Goal: Information Seeking & Learning: Learn about a topic

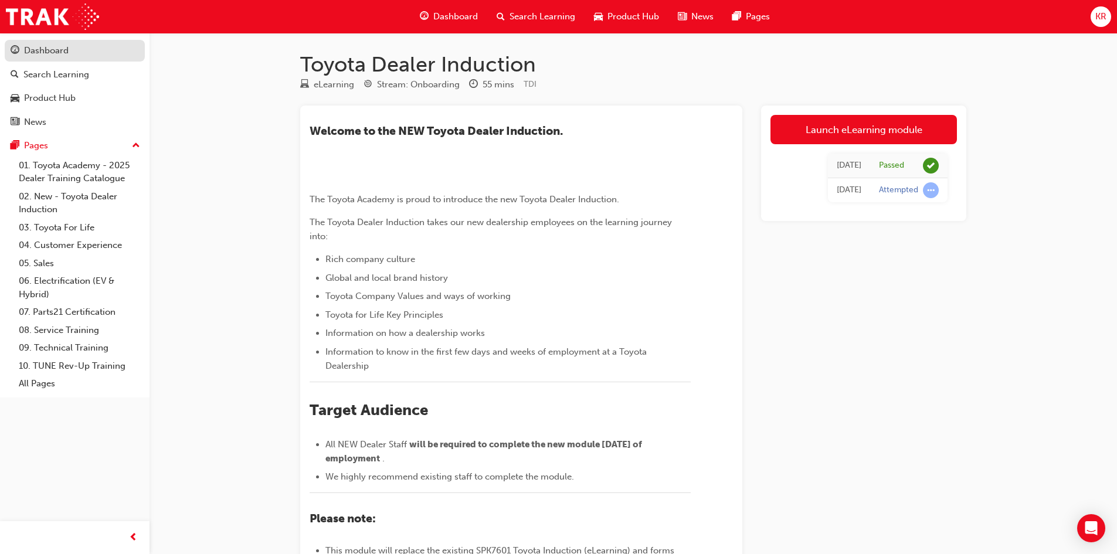
click at [52, 54] on div "Dashboard" at bounding box center [46, 50] width 45 height 13
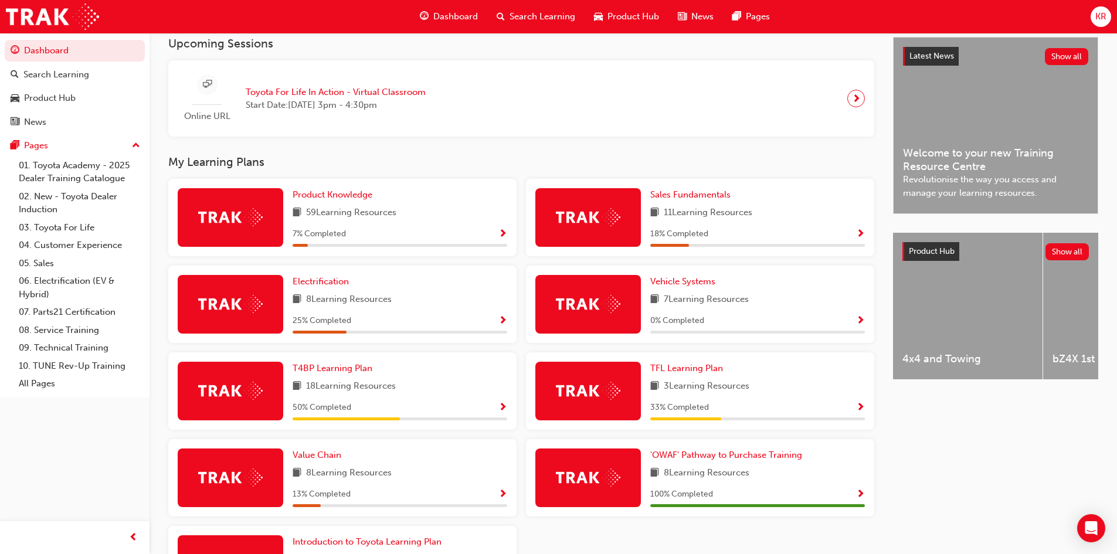
scroll to position [293, 0]
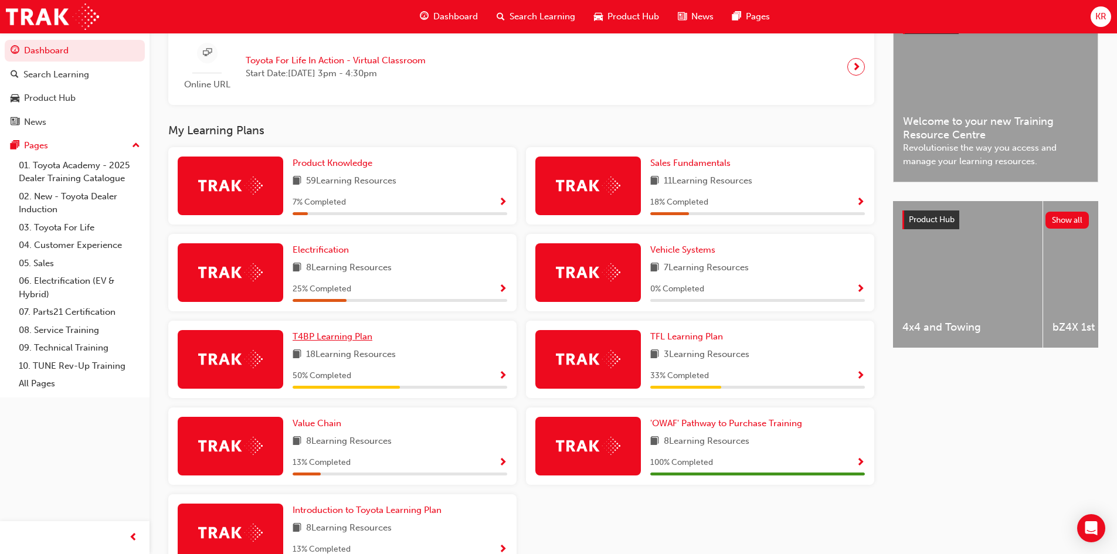
click at [338, 340] on span "T4BP Learning Plan" at bounding box center [333, 336] width 80 height 11
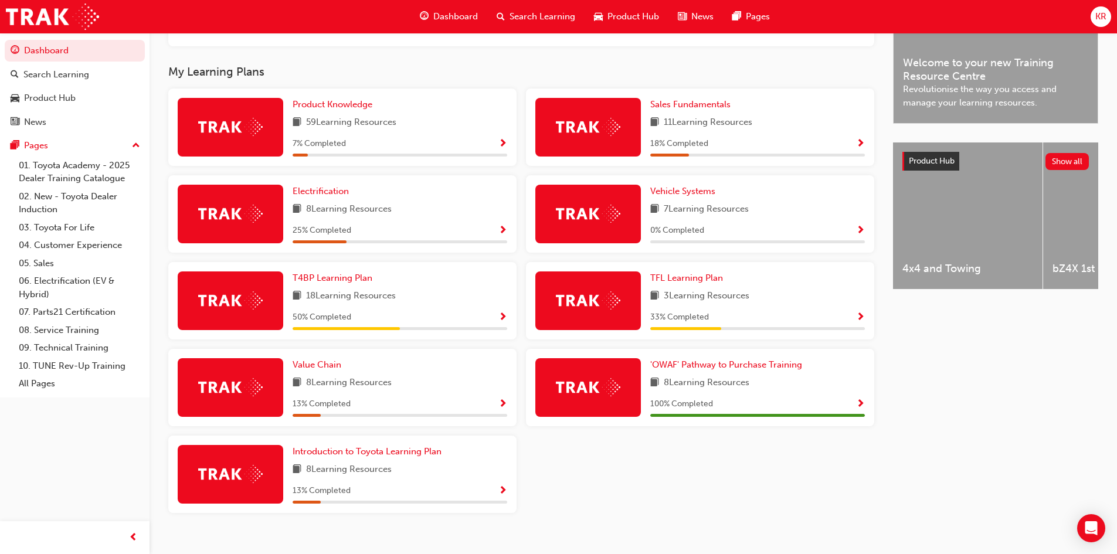
scroll to position [373, 0]
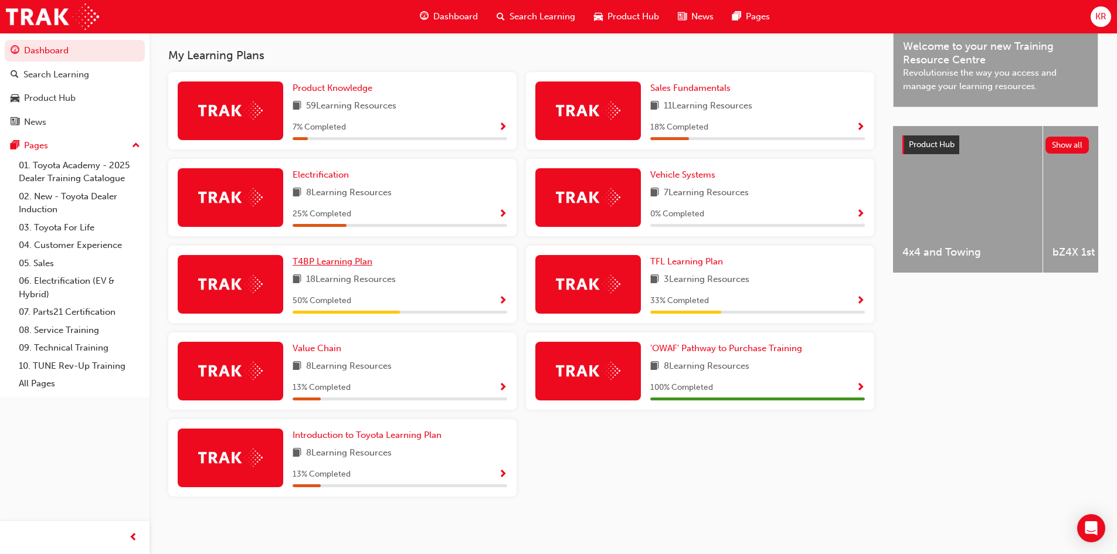
click at [339, 260] on span "T4BP Learning Plan" at bounding box center [333, 261] width 80 height 11
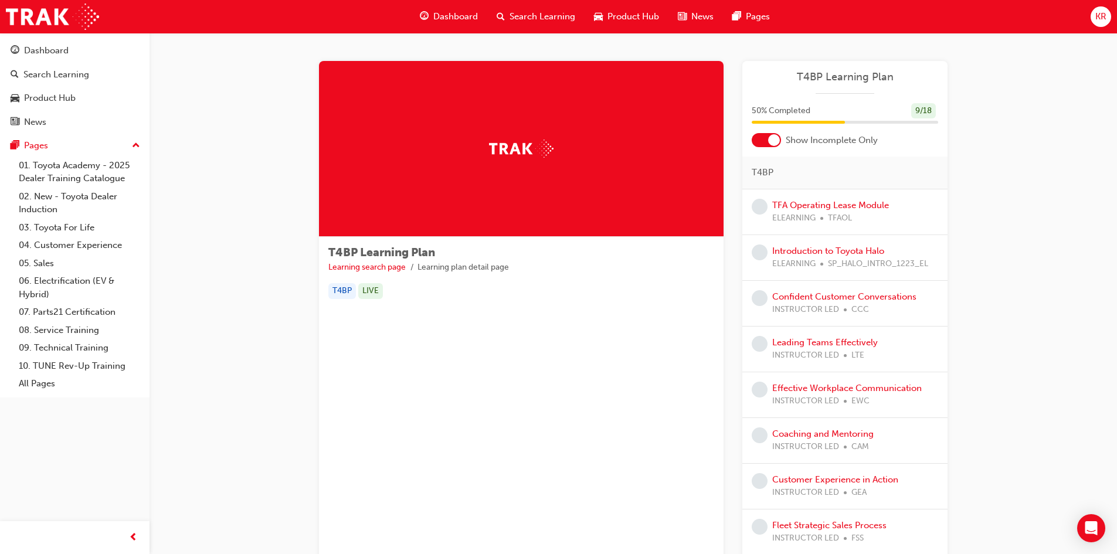
drag, startPoint x: 774, startPoint y: 142, endPoint x: 757, endPoint y: 142, distance: 16.4
click at [757, 142] on div at bounding box center [766, 140] width 29 height 14
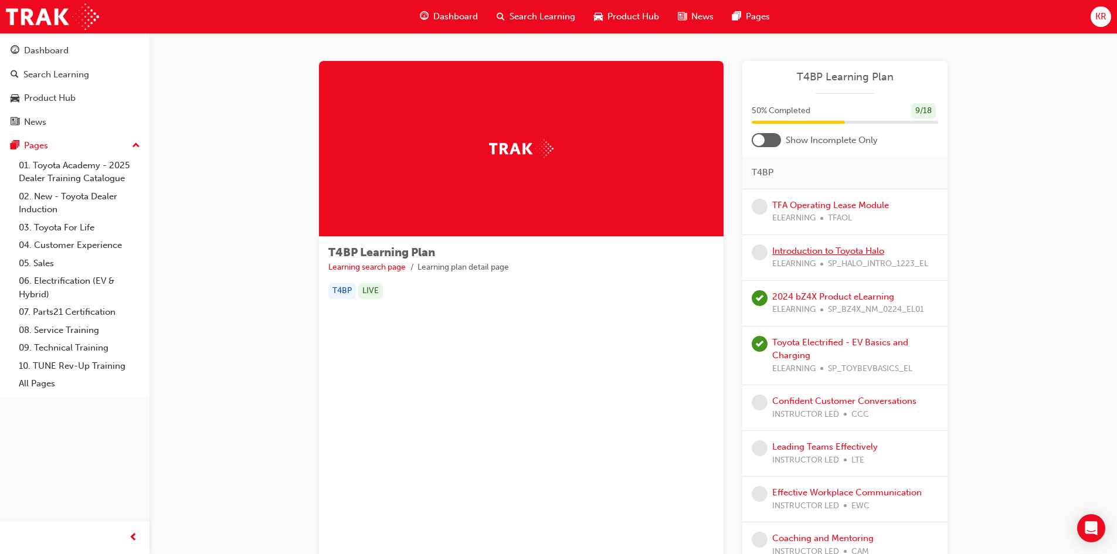
click at [838, 252] on link "Introduction to Toyota Halo" at bounding box center [828, 251] width 112 height 11
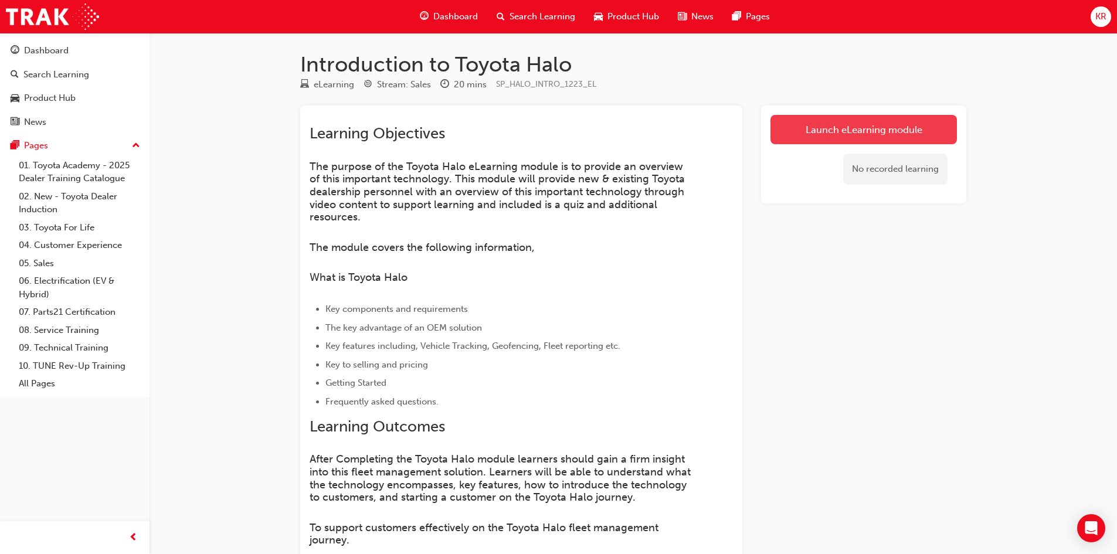
click at [846, 135] on link "Launch eLearning module" at bounding box center [864, 129] width 187 height 29
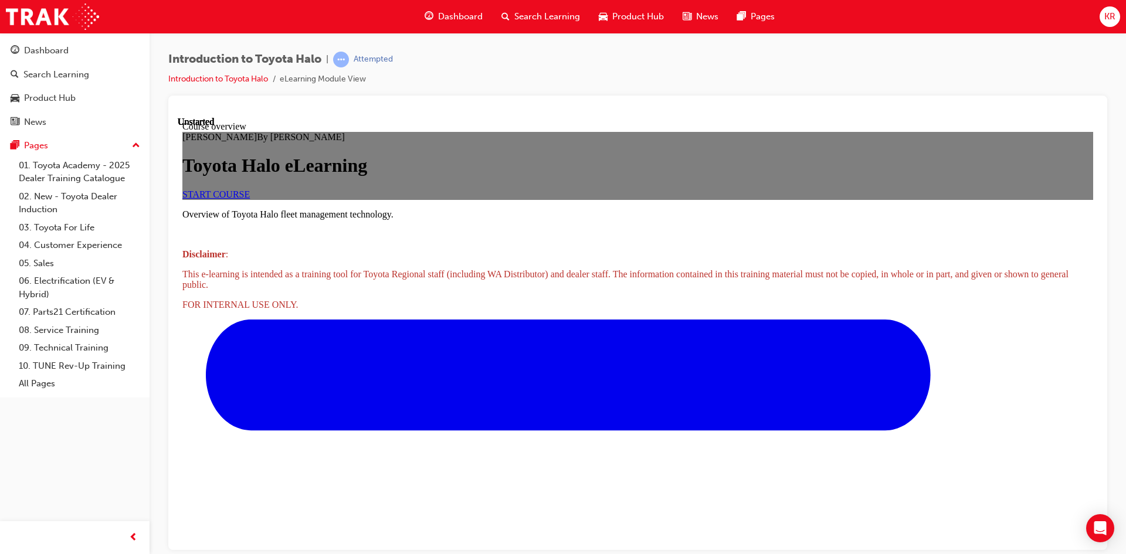
scroll to position [176, 0]
click at [250, 189] on span "START COURSE" at bounding box center [215, 194] width 67 height 10
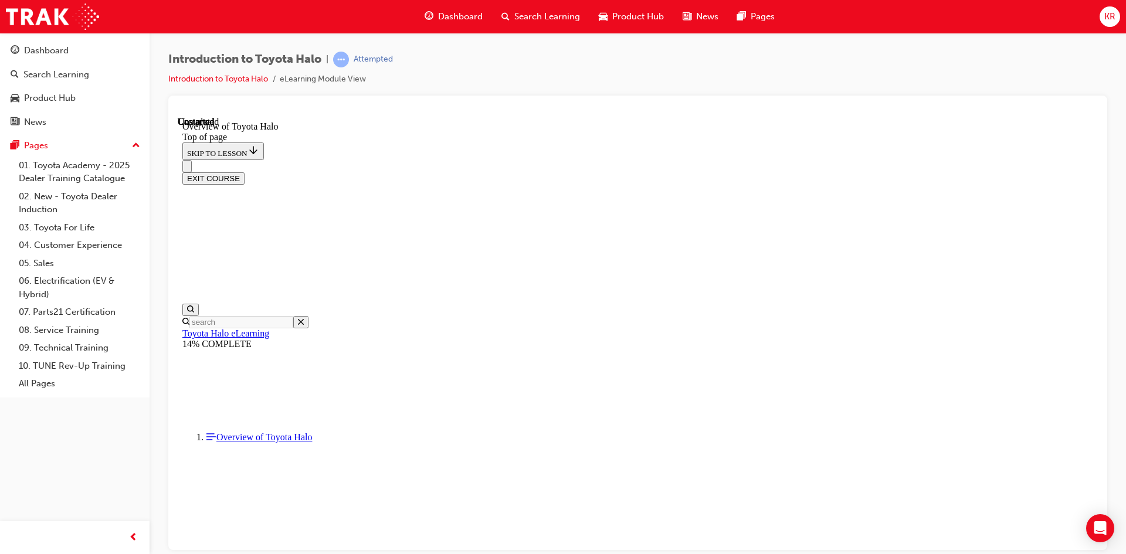
scroll to position [311, 0]
drag, startPoint x: 587, startPoint y: 477, endPoint x: 561, endPoint y: 477, distance: 26.4
drag, startPoint x: 578, startPoint y: 477, endPoint x: 516, endPoint y: 472, distance: 62.4
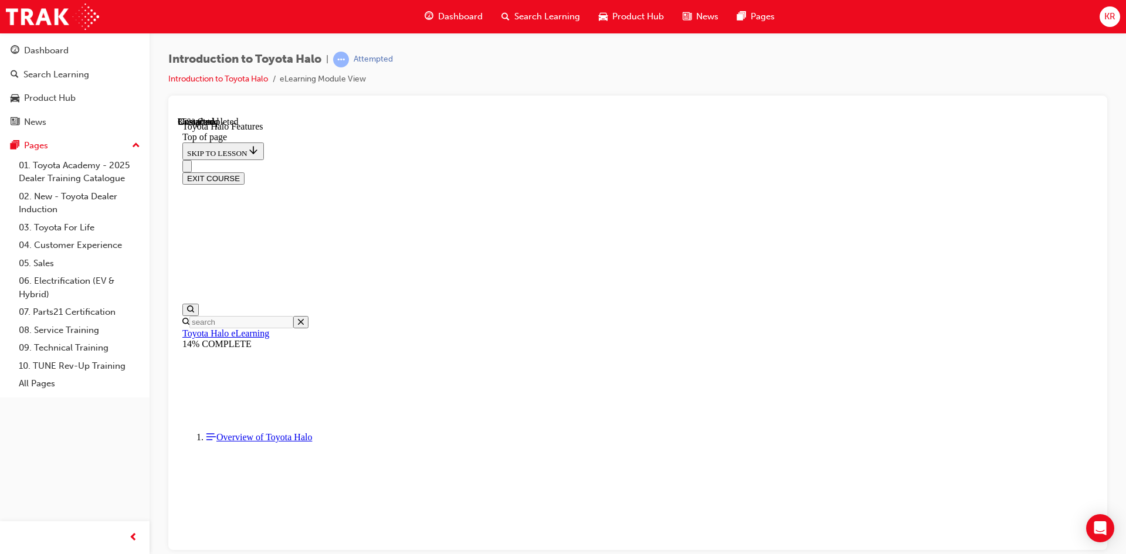
scroll to position [682, 0]
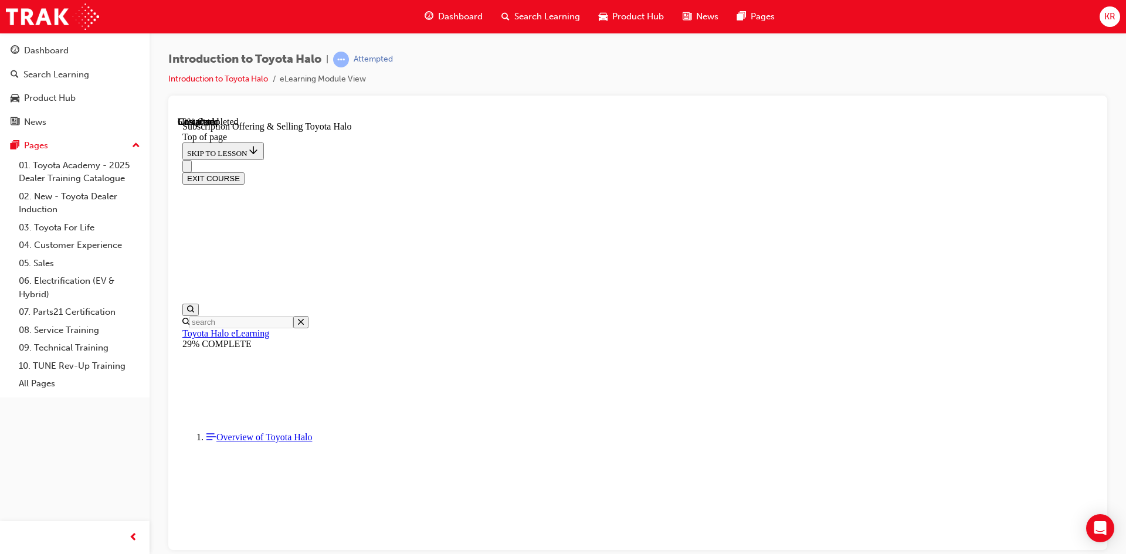
scroll to position [330, 0]
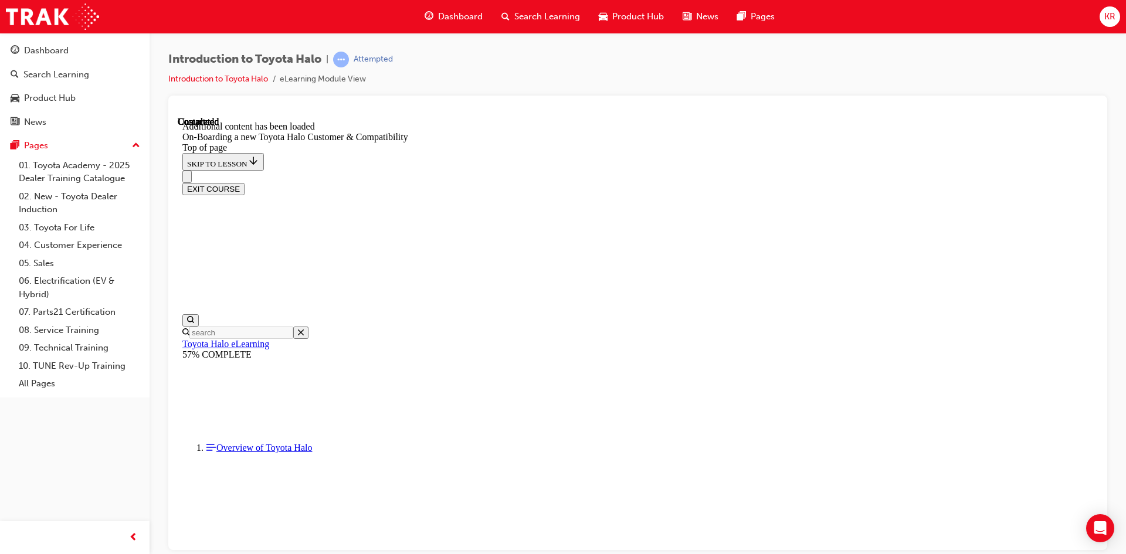
scroll to position [716, 0]
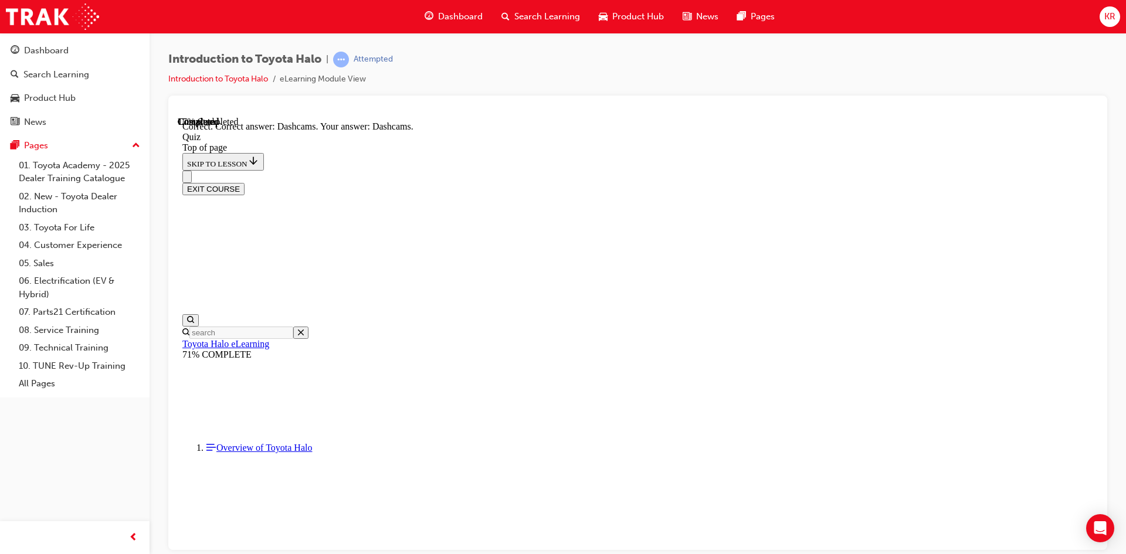
scroll to position [182, 0]
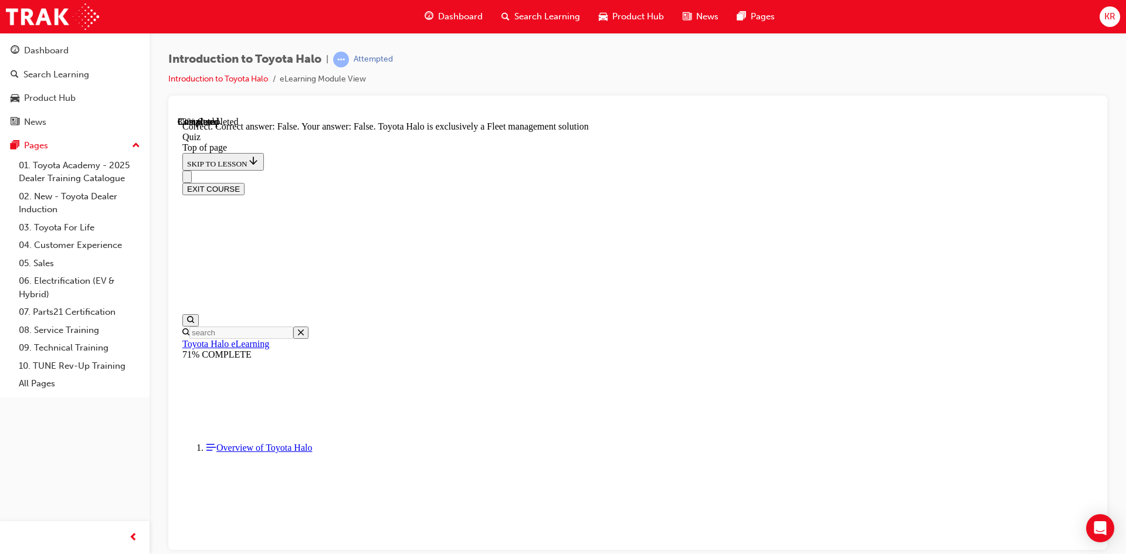
scroll to position [147, 0]
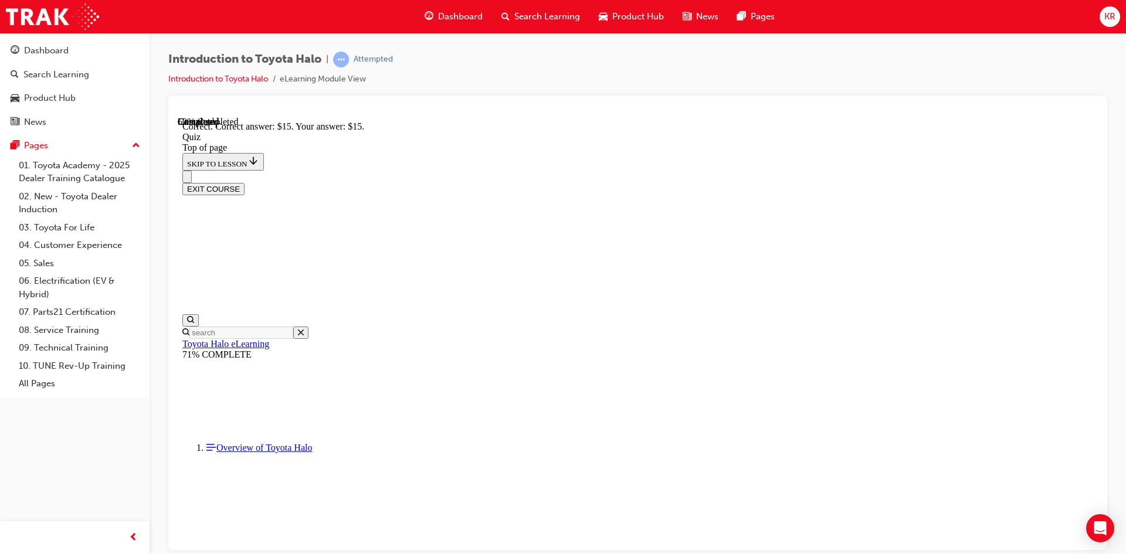
scroll to position [182, 0]
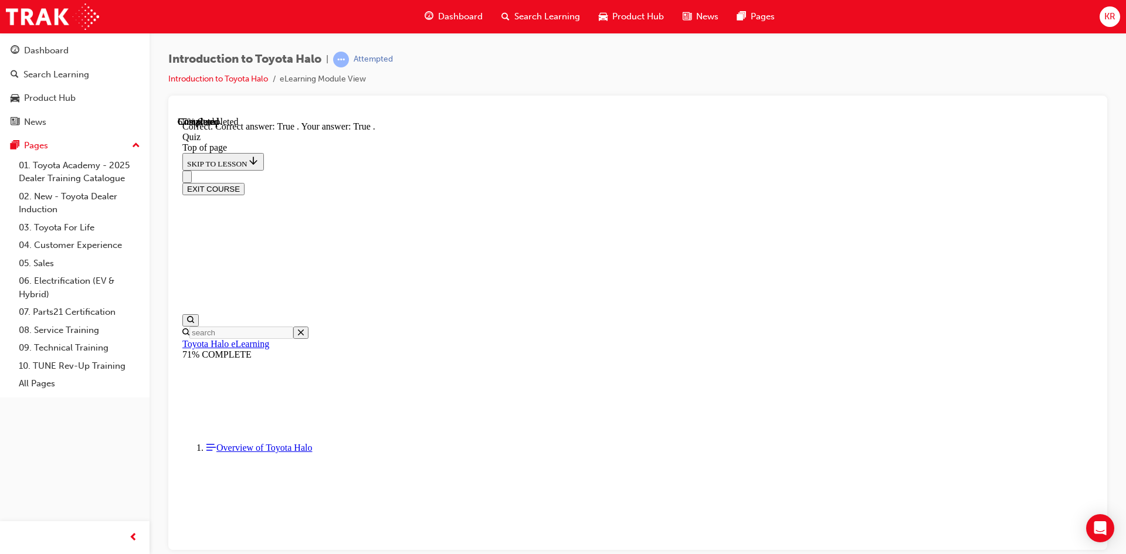
scroll to position [89, 0]
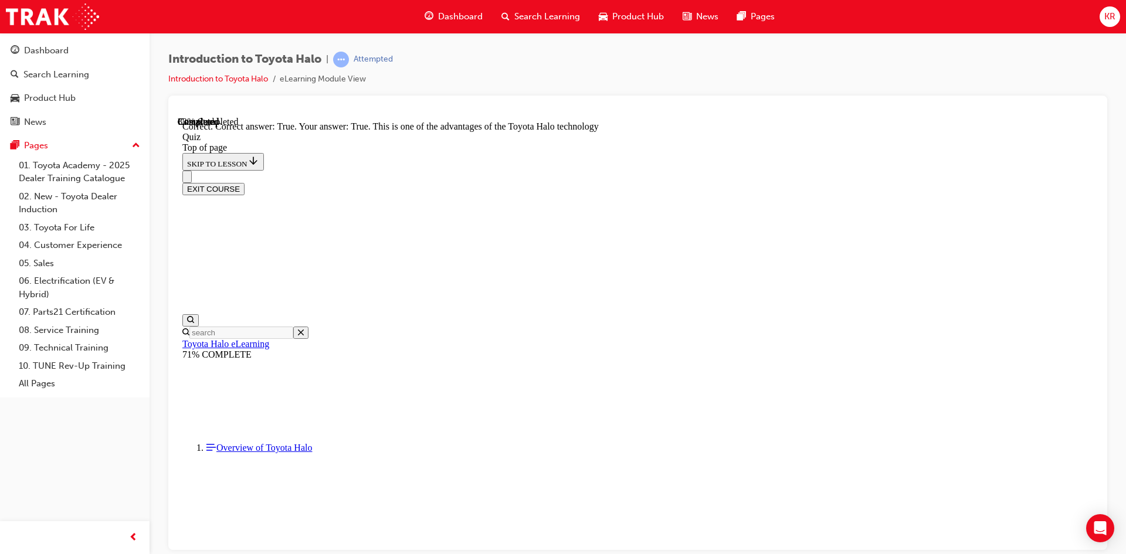
scroll to position [147, 0]
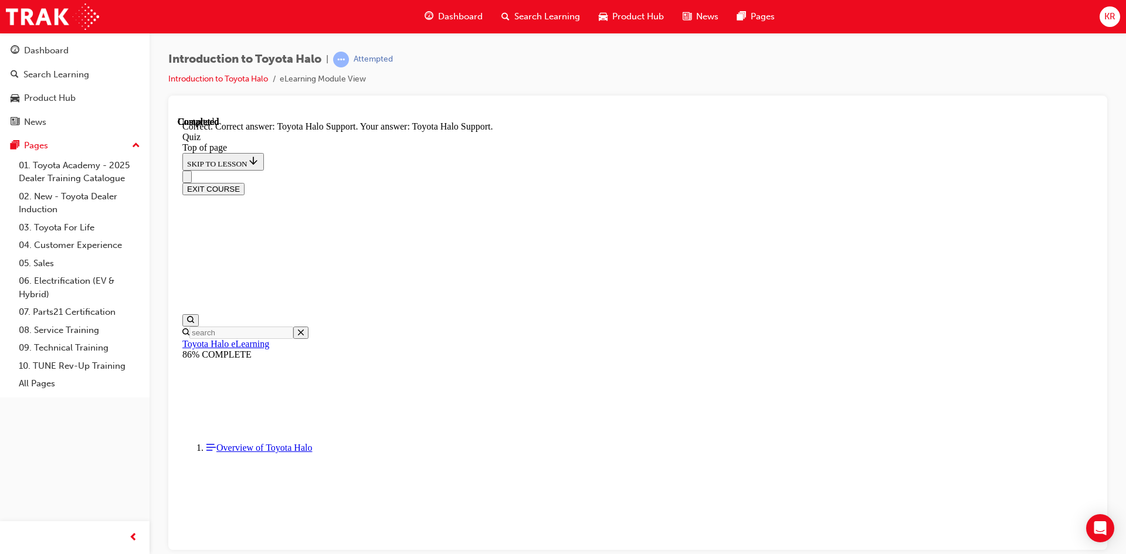
scroll to position [182, 0]
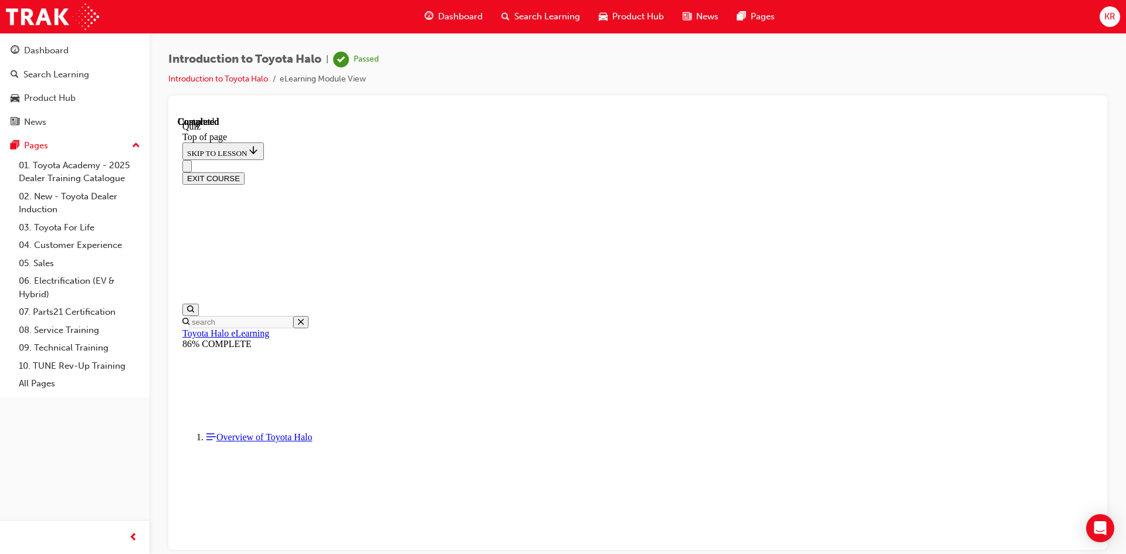
scroll to position [201, 0]
click at [245, 172] on button "EXIT COURSE" at bounding box center [213, 178] width 62 height 12
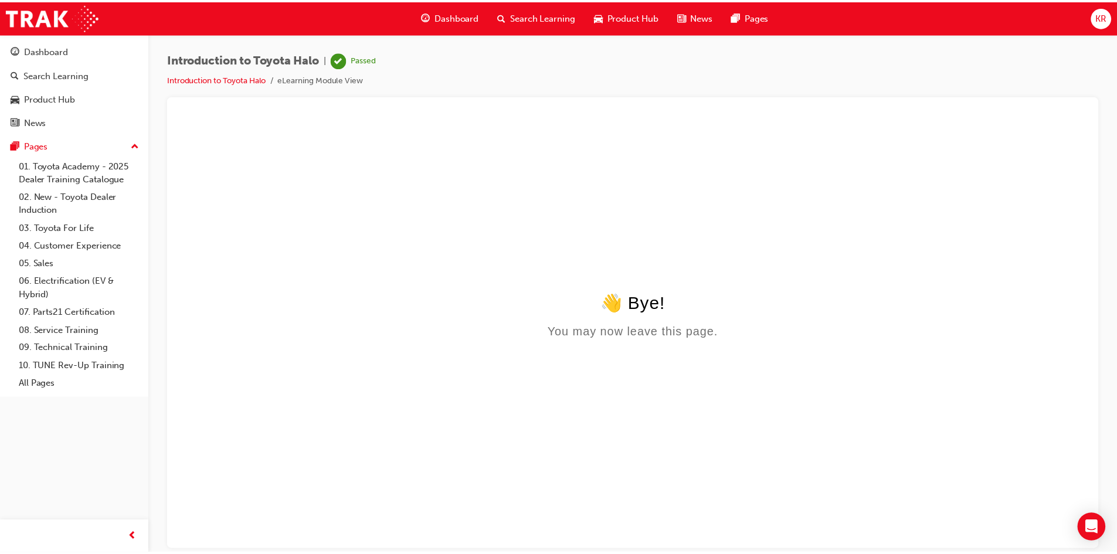
scroll to position [0, 0]
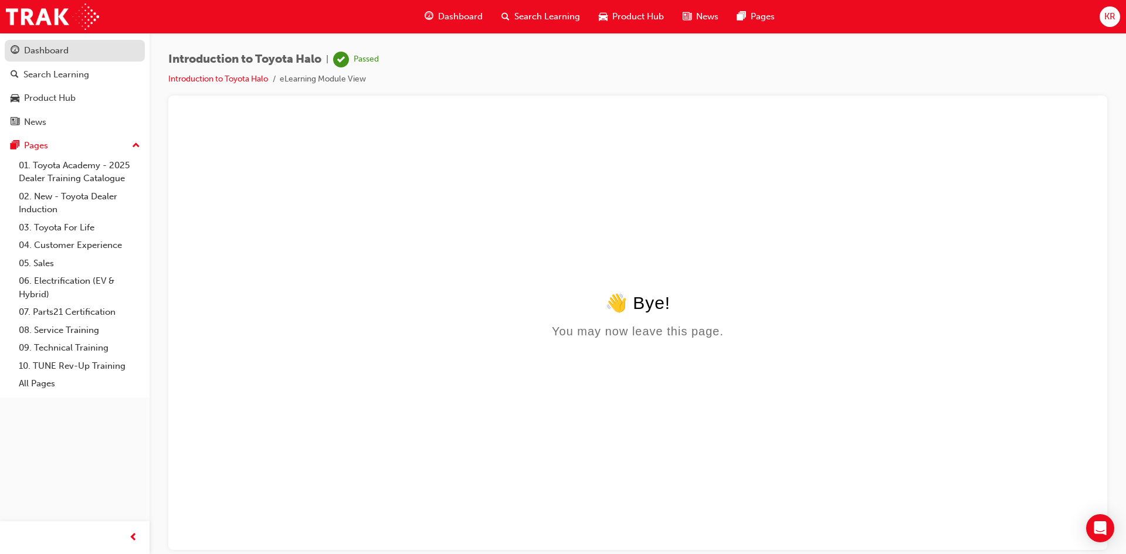
click at [38, 46] on div "Dashboard" at bounding box center [46, 50] width 45 height 13
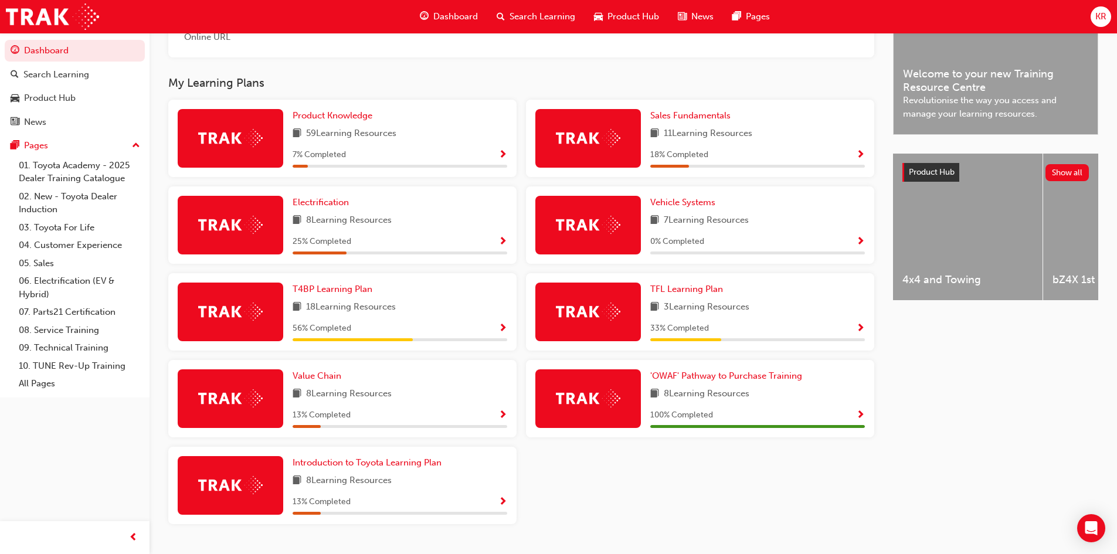
scroll to position [352, 0]
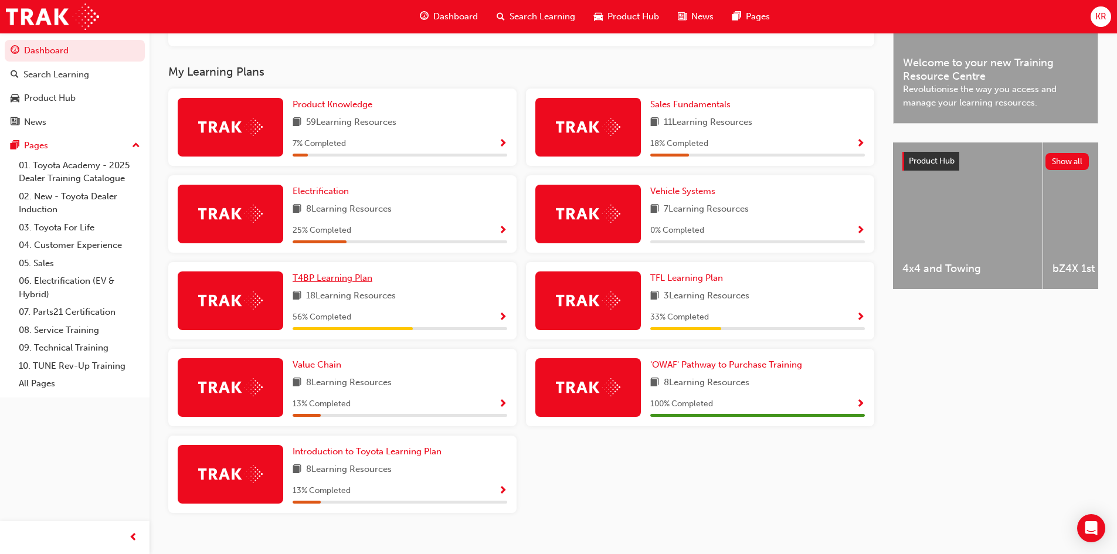
click at [308, 279] on span "T4BP Learning Plan" at bounding box center [333, 278] width 80 height 11
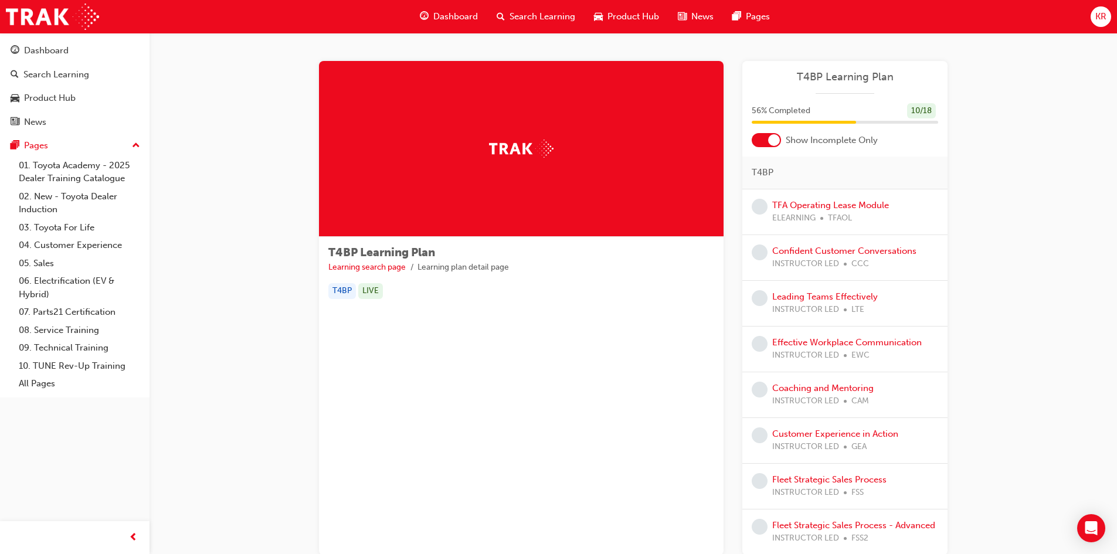
drag, startPoint x: 773, startPoint y: 137, endPoint x: 760, endPoint y: 139, distance: 13.7
click at [760, 139] on div at bounding box center [766, 140] width 29 height 14
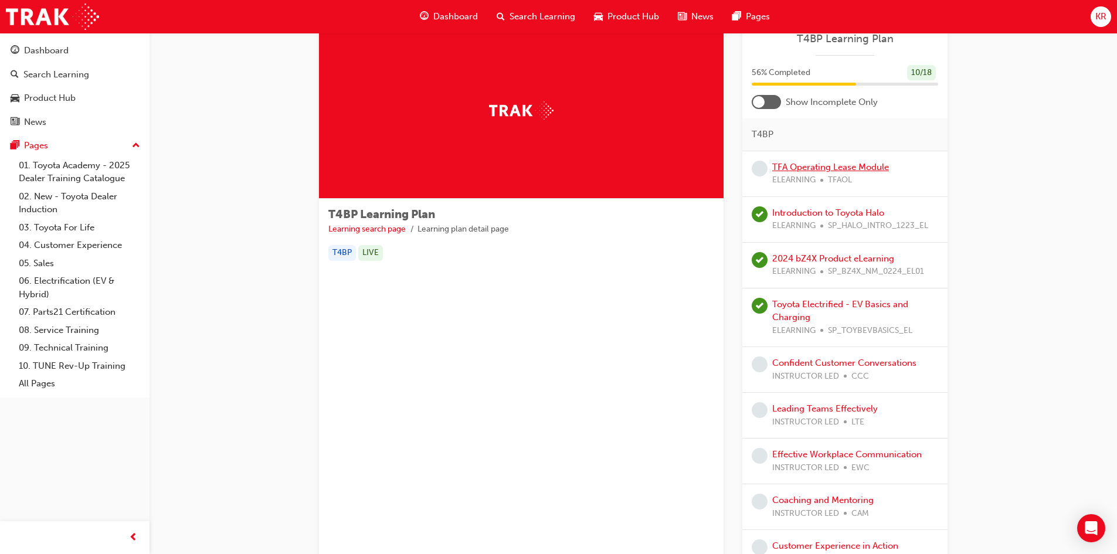
scroll to position [59, 0]
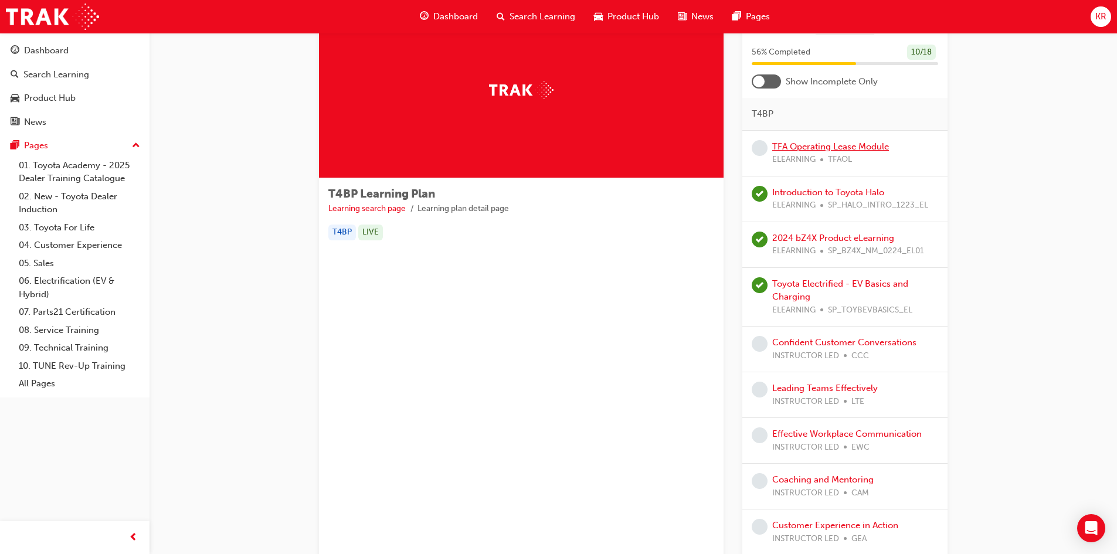
click at [795, 146] on link "TFA Operating Lease Module" at bounding box center [830, 146] width 117 height 11
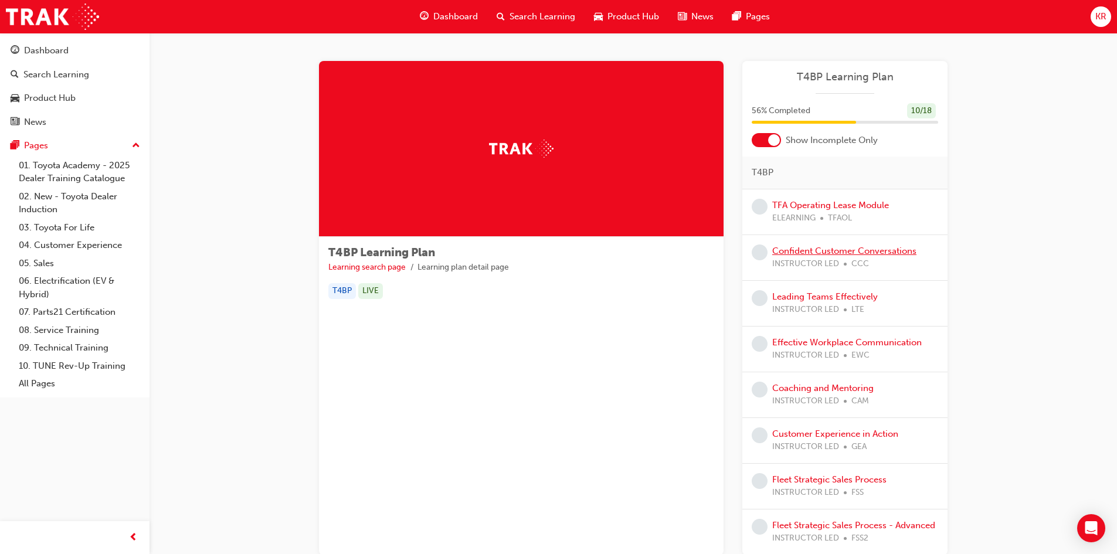
click at [791, 250] on link "Confident Customer Conversations" at bounding box center [844, 251] width 144 height 11
click at [815, 298] on link "Leading Teams Effectively" at bounding box center [825, 296] width 106 height 11
click at [824, 250] on link "Confident Customer Conversations" at bounding box center [844, 251] width 144 height 11
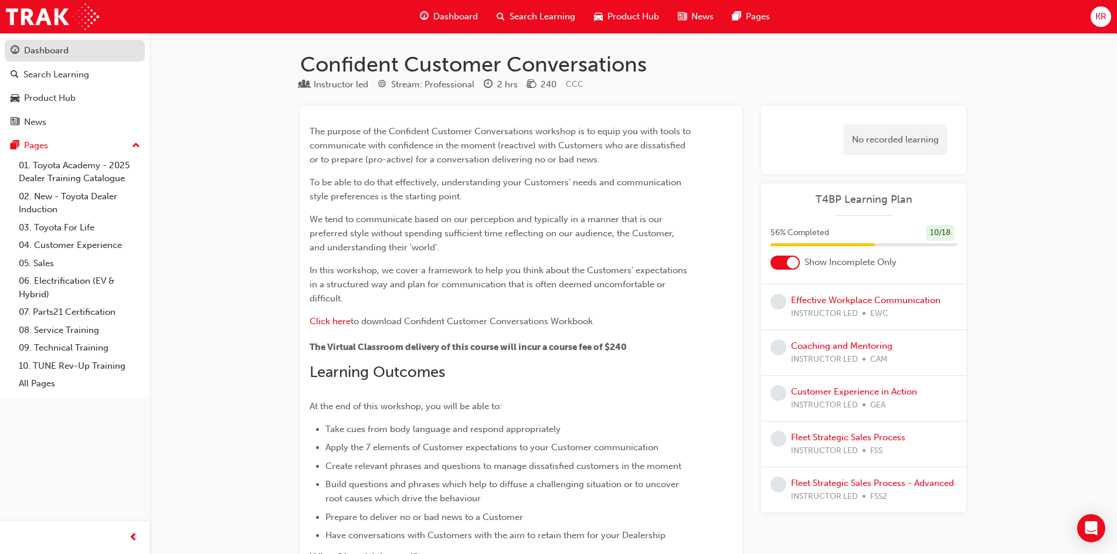
click at [40, 52] on div "Dashboard" at bounding box center [46, 50] width 45 height 13
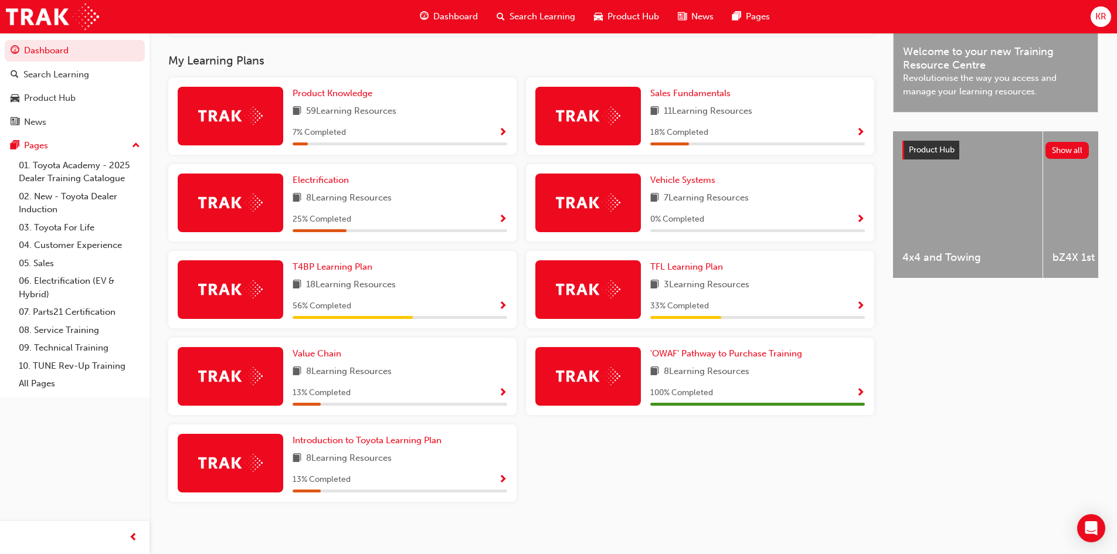
scroll to position [373, 0]
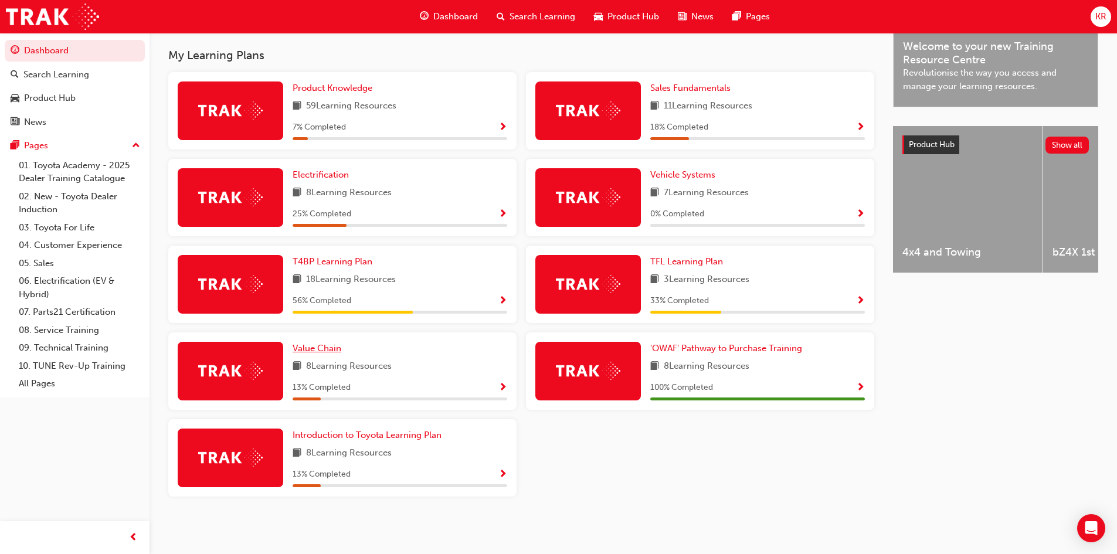
click at [306, 348] on span "Value Chain" at bounding box center [317, 348] width 49 height 11
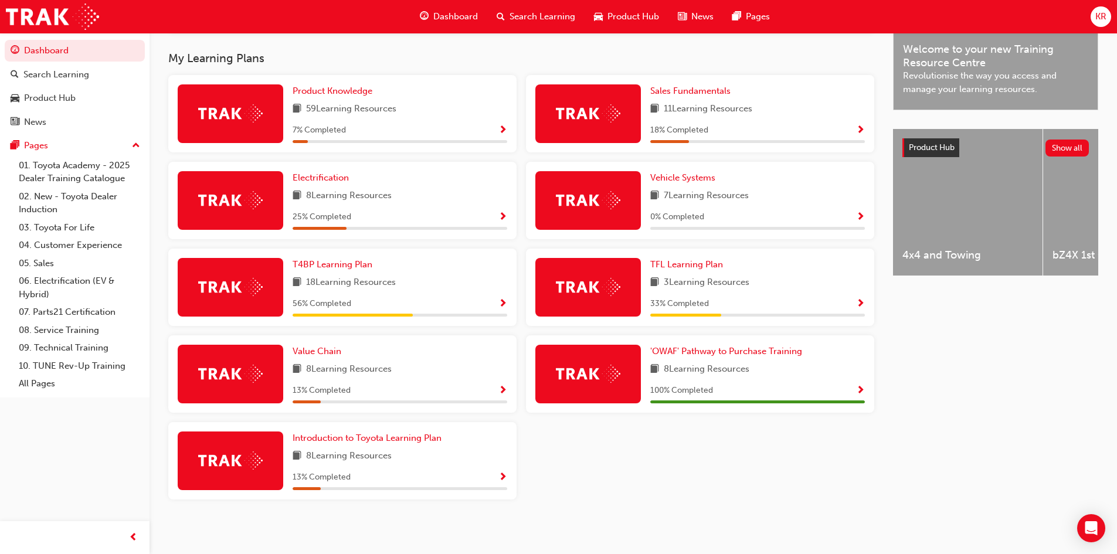
scroll to position [373, 0]
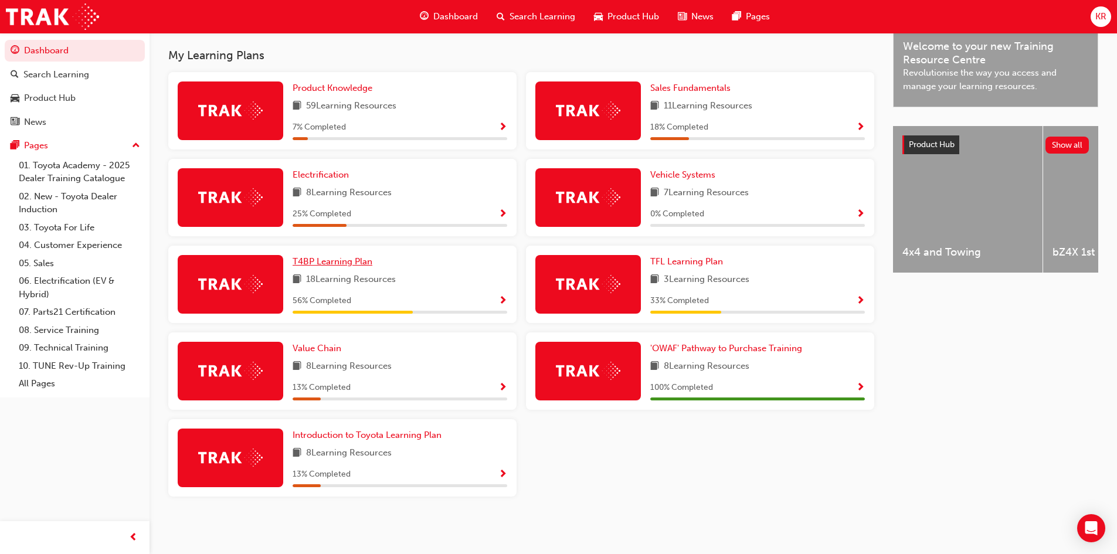
click at [316, 261] on span "T4BP Learning Plan" at bounding box center [333, 261] width 80 height 11
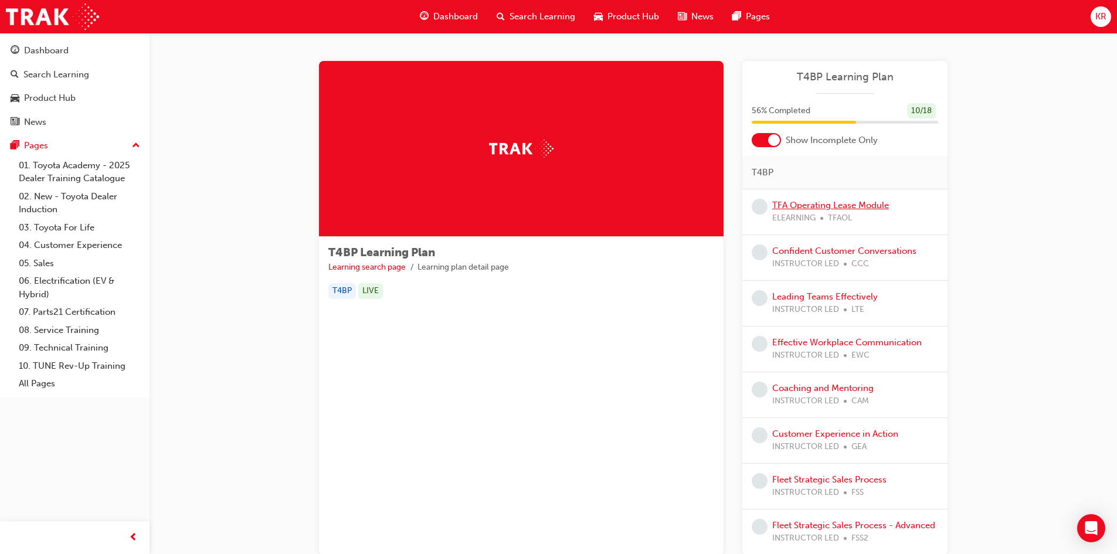
click at [857, 204] on link "TFA Operating Lease Module" at bounding box center [830, 205] width 117 height 11
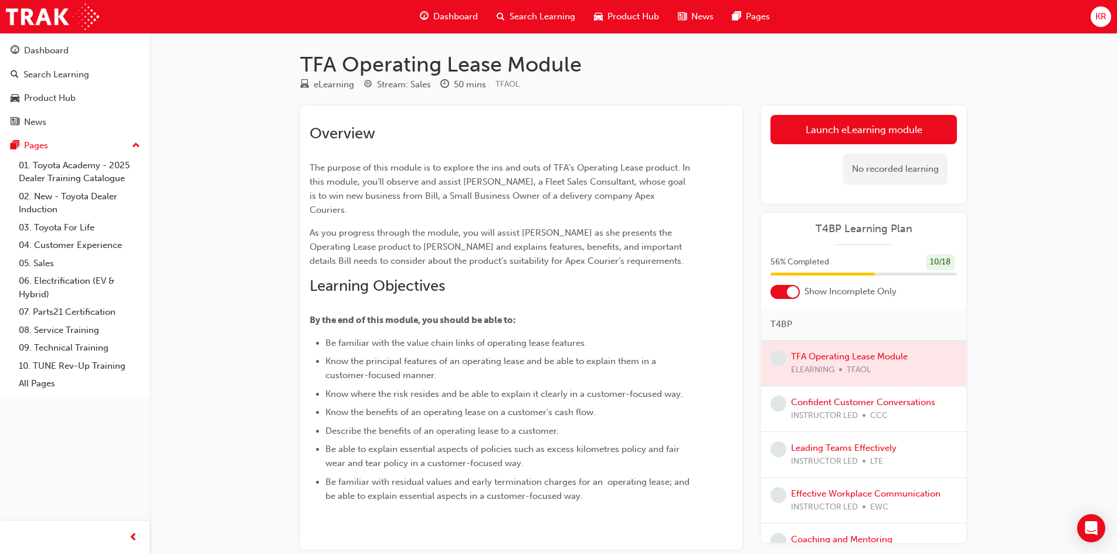
click at [824, 355] on div at bounding box center [863, 363] width 205 height 45
click at [836, 128] on link "Launch eLearning module" at bounding box center [864, 129] width 187 height 29
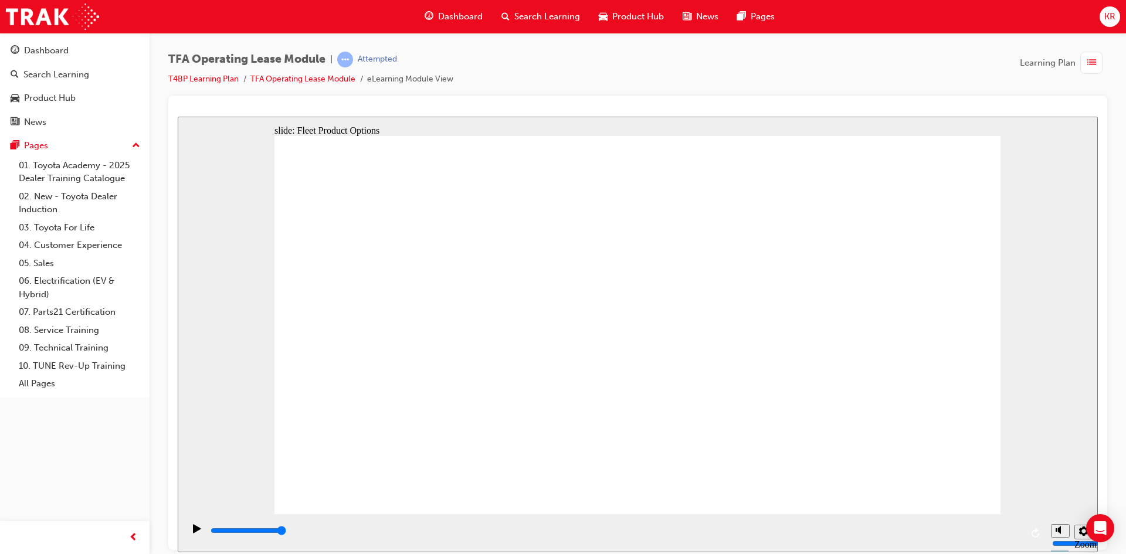
drag, startPoint x: 358, startPoint y: 323, endPoint x: 785, endPoint y: 251, distance: 433.0
drag, startPoint x: 472, startPoint y: 322, endPoint x: 903, endPoint y: 256, distance: 436.0
drag, startPoint x: 377, startPoint y: 375, endPoint x: 938, endPoint y: 313, distance: 564.7
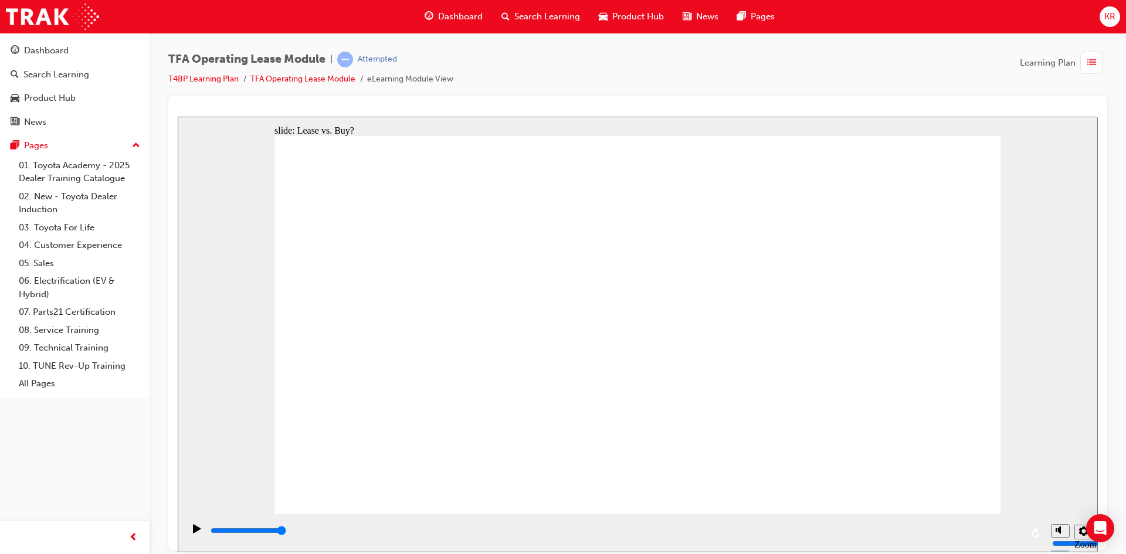
drag, startPoint x: 480, startPoint y: 382, endPoint x: 660, endPoint y: 277, distance: 209.2
drag, startPoint x: 371, startPoint y: 442, endPoint x: 792, endPoint y: 324, distance: 437.1
drag, startPoint x: 924, startPoint y: 256, endPoint x: 670, endPoint y: 321, distance: 262.7
drag, startPoint x: 477, startPoint y: 448, endPoint x: 669, endPoint y: 389, distance: 200.5
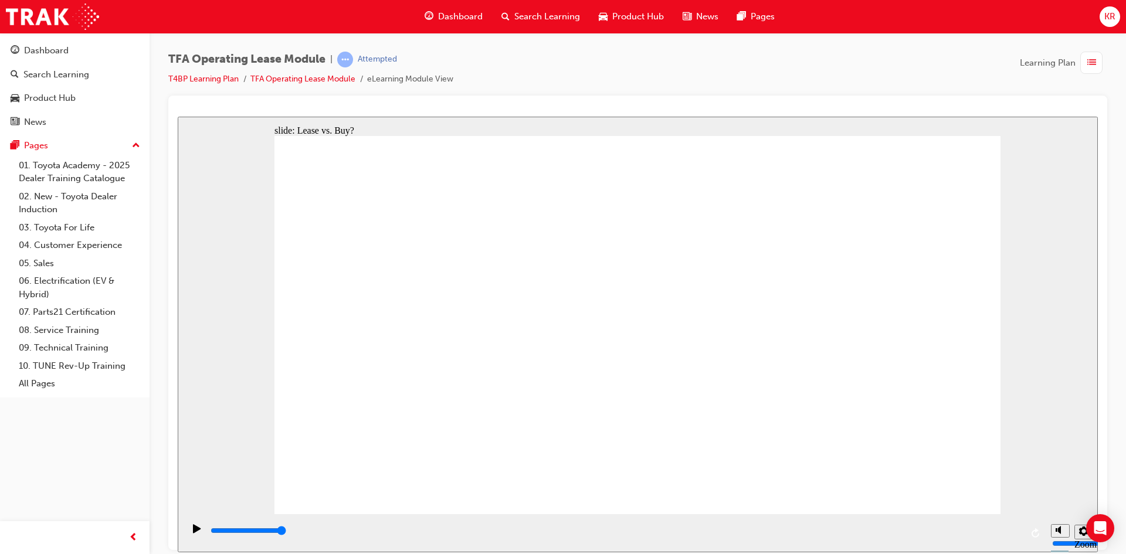
type input "4200"
radio input "false"
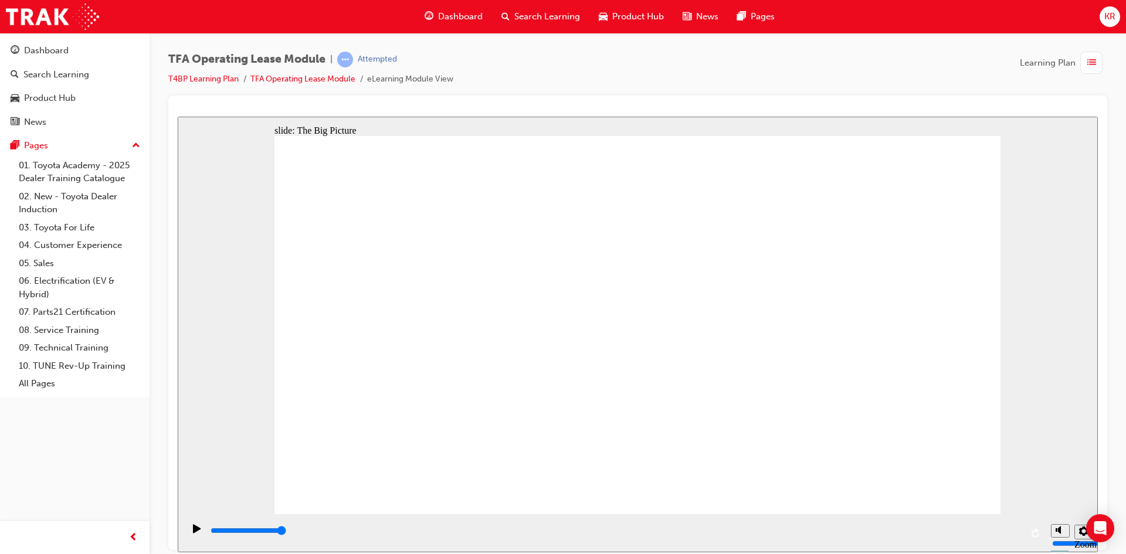
drag, startPoint x: 361, startPoint y: 367, endPoint x: 364, endPoint y: 377, distance: 10.8
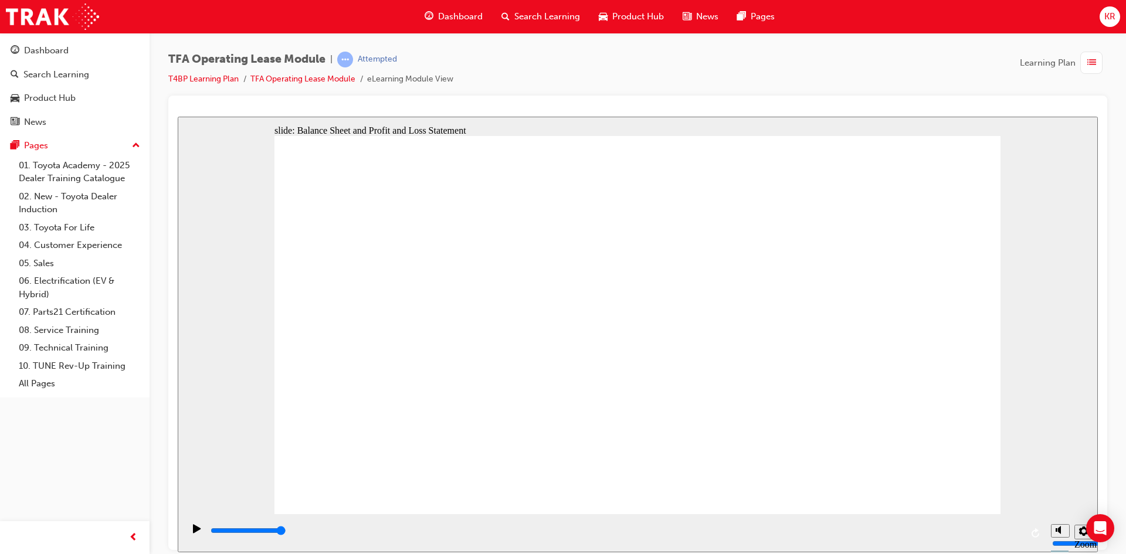
type input "4200"
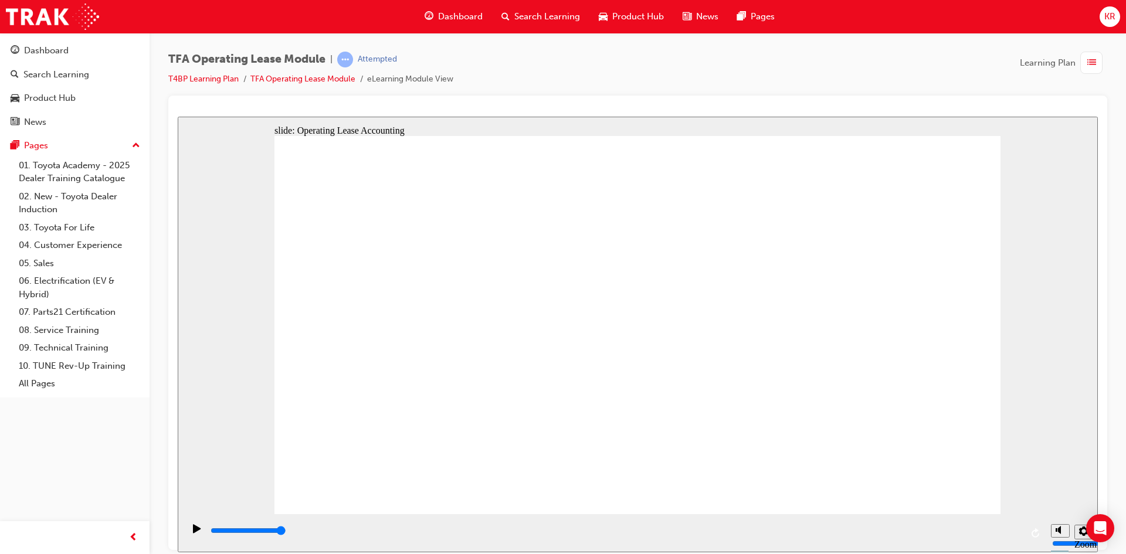
checkbox input "true"
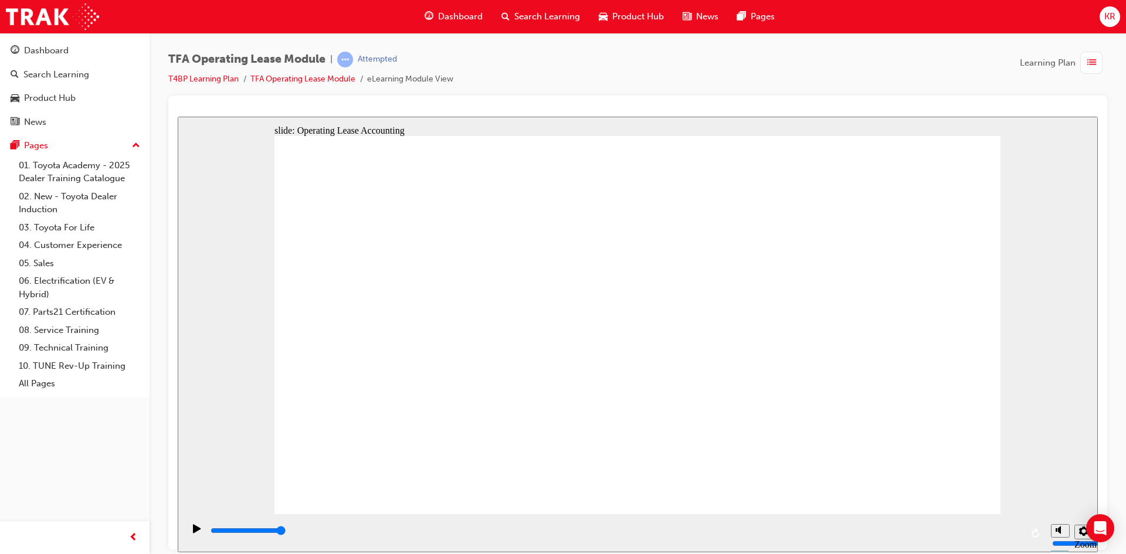
checkbox input "true"
checkbox input "false"
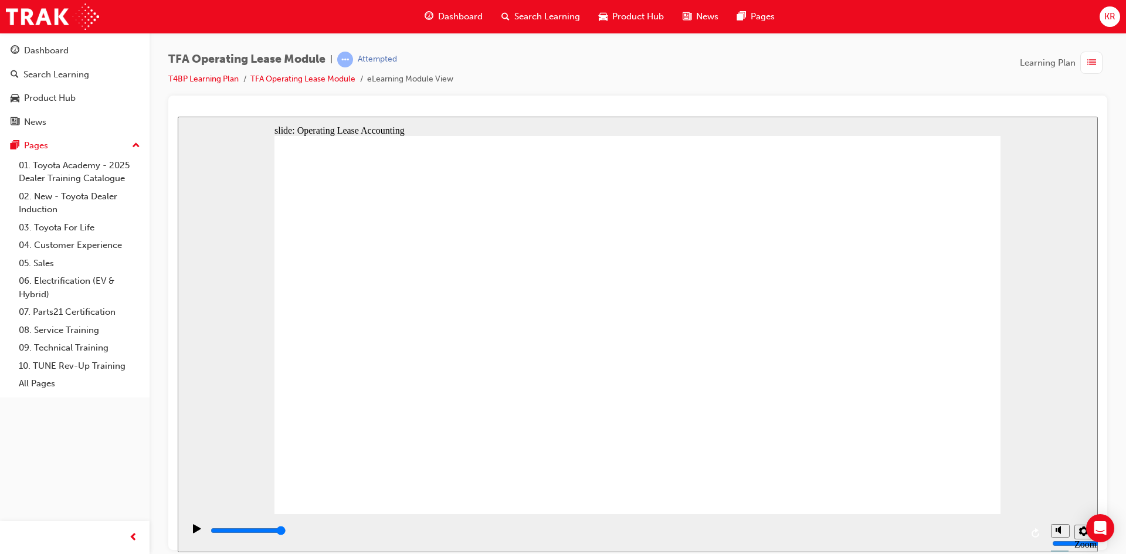
checkbox input "false"
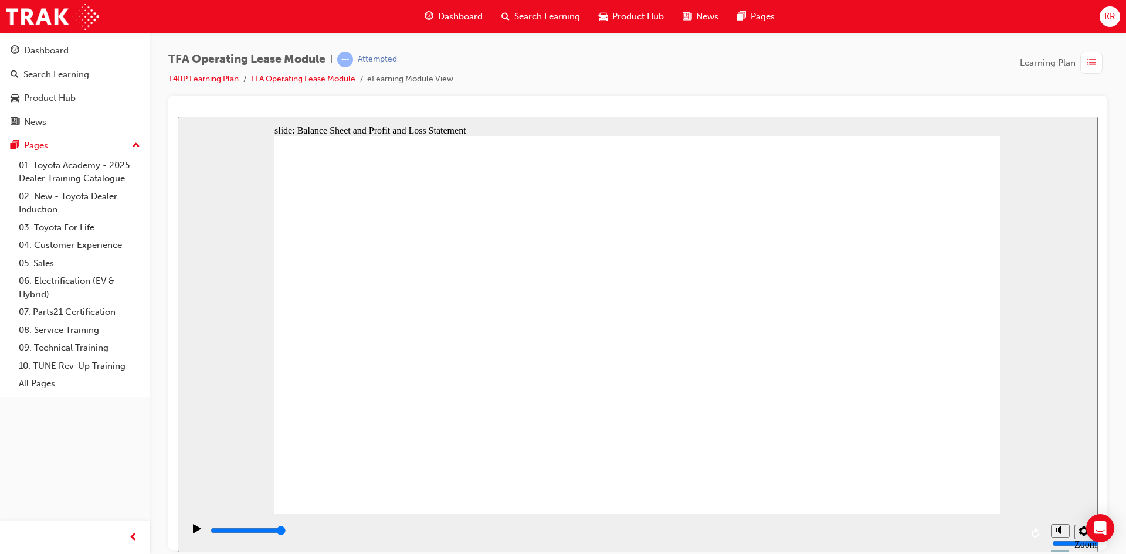
type input "4200"
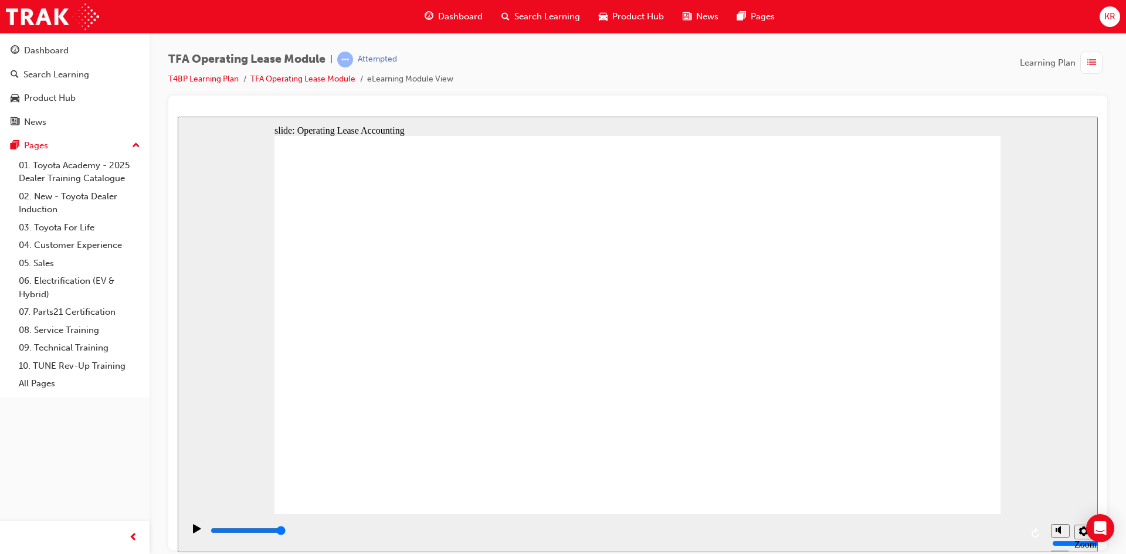
checkbox input "true"
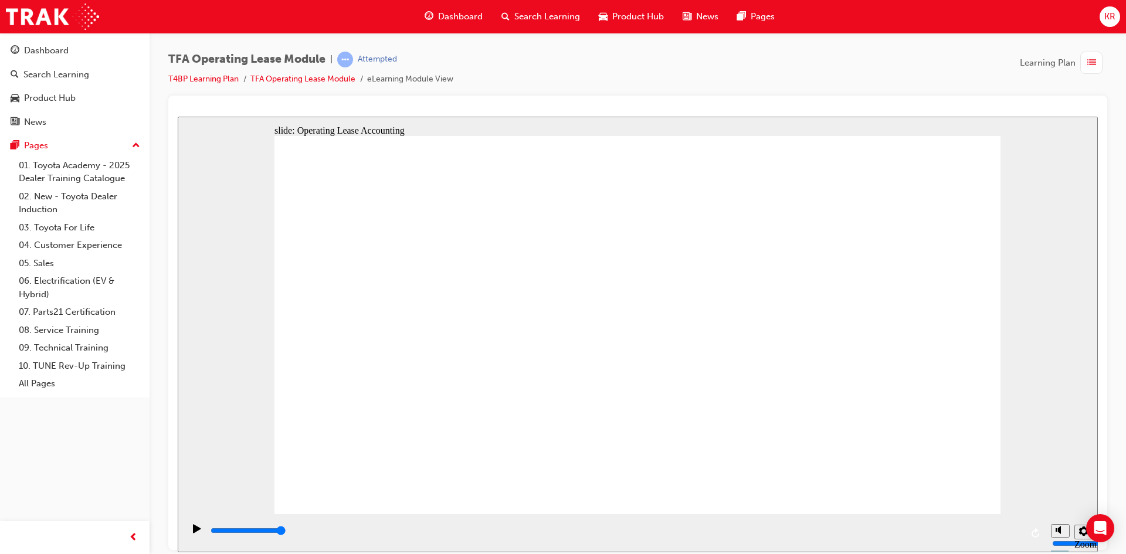
checkbox input "true"
checkbox input "false"
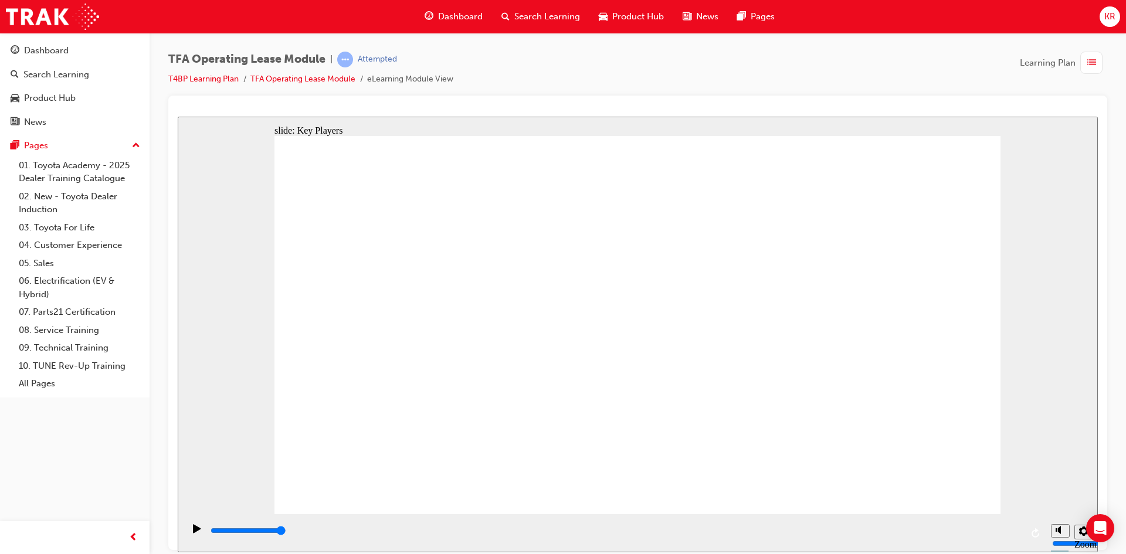
drag, startPoint x: 434, startPoint y: 331, endPoint x: 802, endPoint y: 266, distance: 373.4
drag, startPoint x: 503, startPoint y: 336, endPoint x: 727, endPoint y: 304, distance: 226.3
drag, startPoint x: 368, startPoint y: 372, endPoint x: 896, endPoint y: 262, distance: 539.8
drag, startPoint x: 337, startPoint y: 415, endPoint x: 857, endPoint y: 302, distance: 532.8
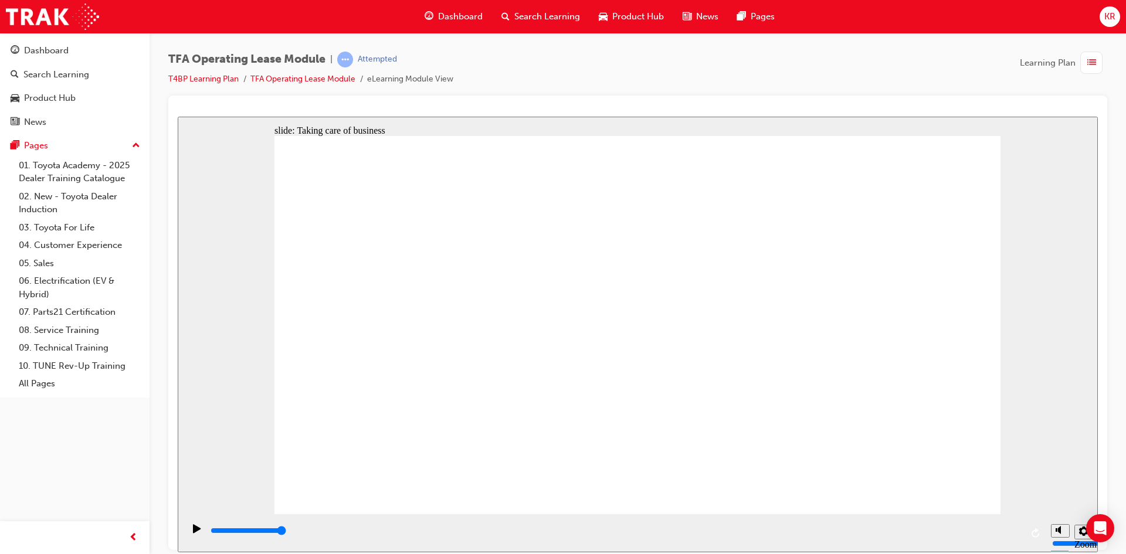
drag, startPoint x: 442, startPoint y: 445, endPoint x: 967, endPoint y: 328, distance: 538.3
drag, startPoint x: 585, startPoint y: 421, endPoint x: 803, endPoint y: 347, distance: 230.0
drag, startPoint x: 575, startPoint y: 377, endPoint x: 797, endPoint y: 386, distance: 222.5
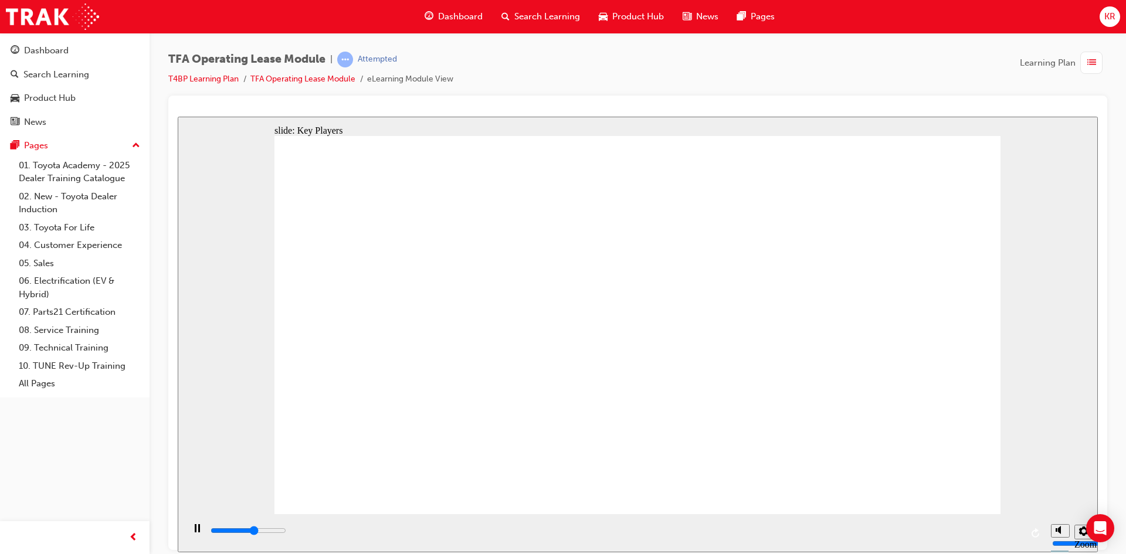
drag, startPoint x: 652, startPoint y: 274, endPoint x: 655, endPoint y: 267, distance: 7.4
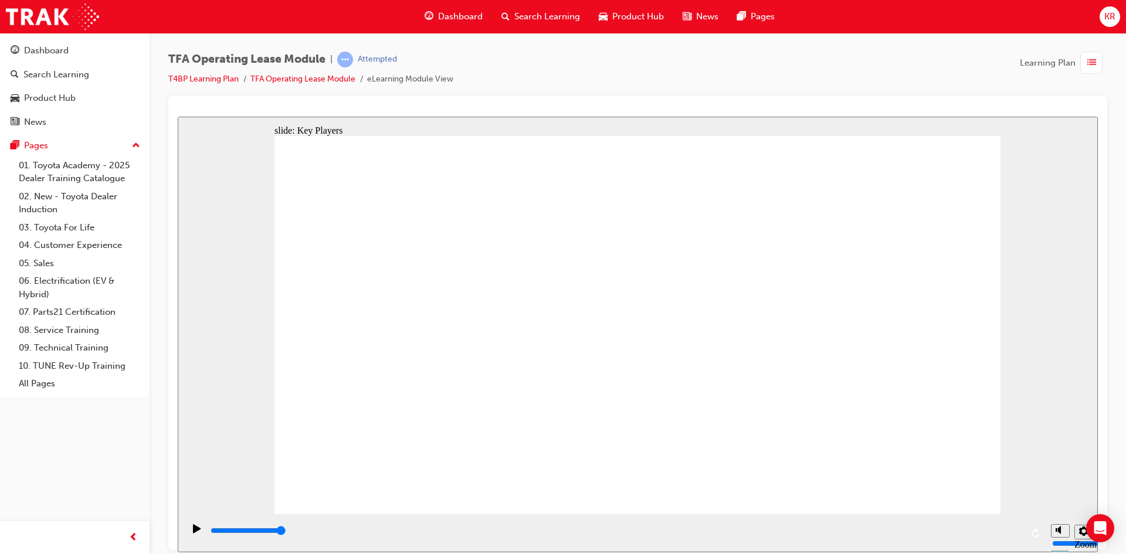
drag, startPoint x: 396, startPoint y: 327, endPoint x: 775, endPoint y: 257, distance: 385.8
drag, startPoint x: 419, startPoint y: 372, endPoint x: 947, endPoint y: 265, distance: 538.1
drag, startPoint x: 353, startPoint y: 467, endPoint x: 738, endPoint y: 294, distance: 422.6
drag, startPoint x: 421, startPoint y: 413, endPoint x: 952, endPoint y: 302, distance: 542.2
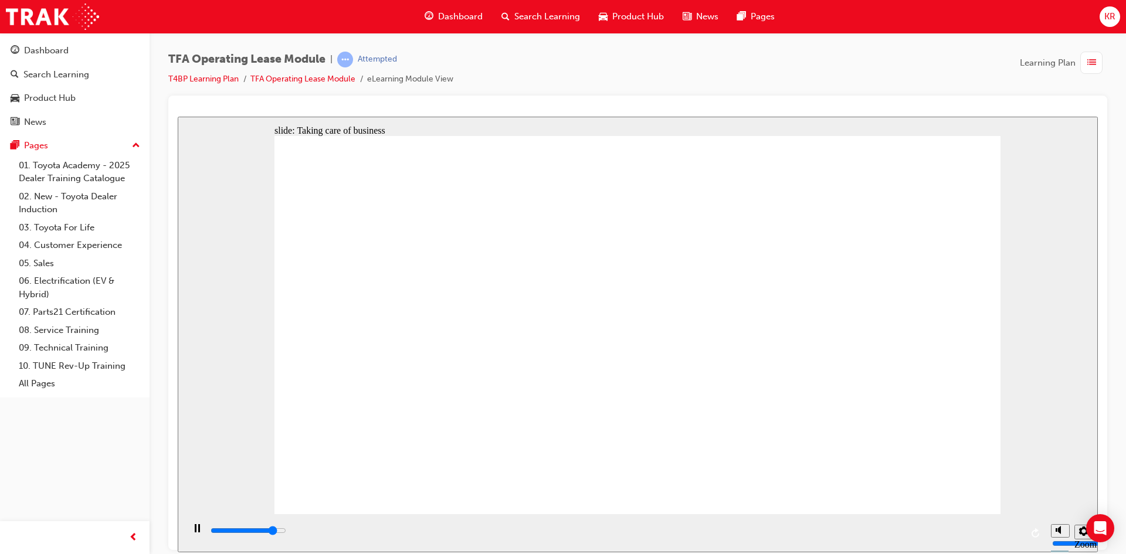
drag, startPoint x: 506, startPoint y: 334, endPoint x: 727, endPoint y: 343, distance: 221.3
drag, startPoint x: 588, startPoint y: 422, endPoint x: 801, endPoint y: 372, distance: 218.7
drag, startPoint x: 569, startPoint y: 369, endPoint x: 953, endPoint y: 338, distance: 385.5
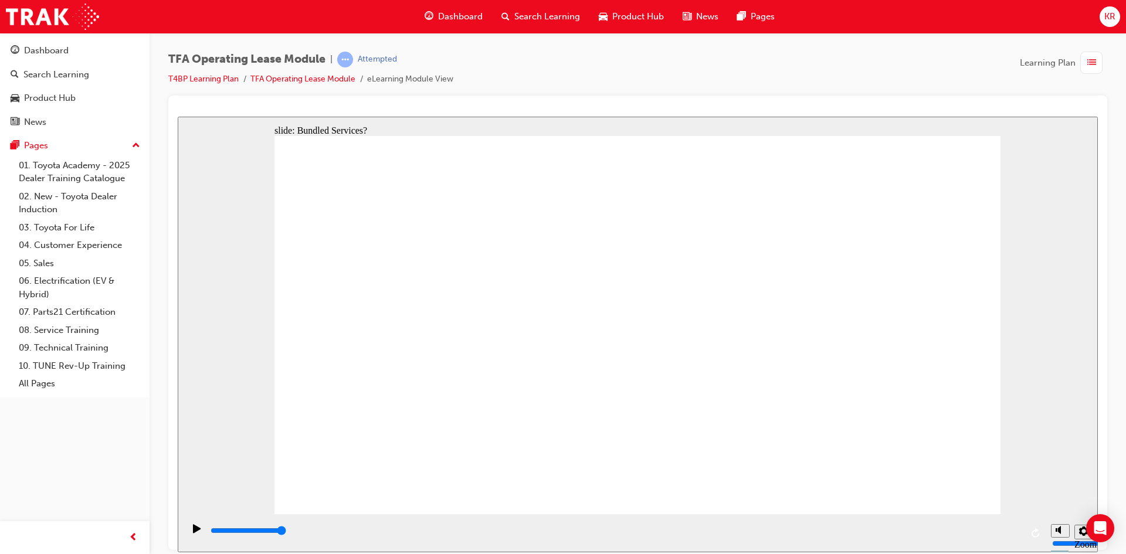
drag, startPoint x: 408, startPoint y: 327, endPoint x: 935, endPoint y: 257, distance: 531.8
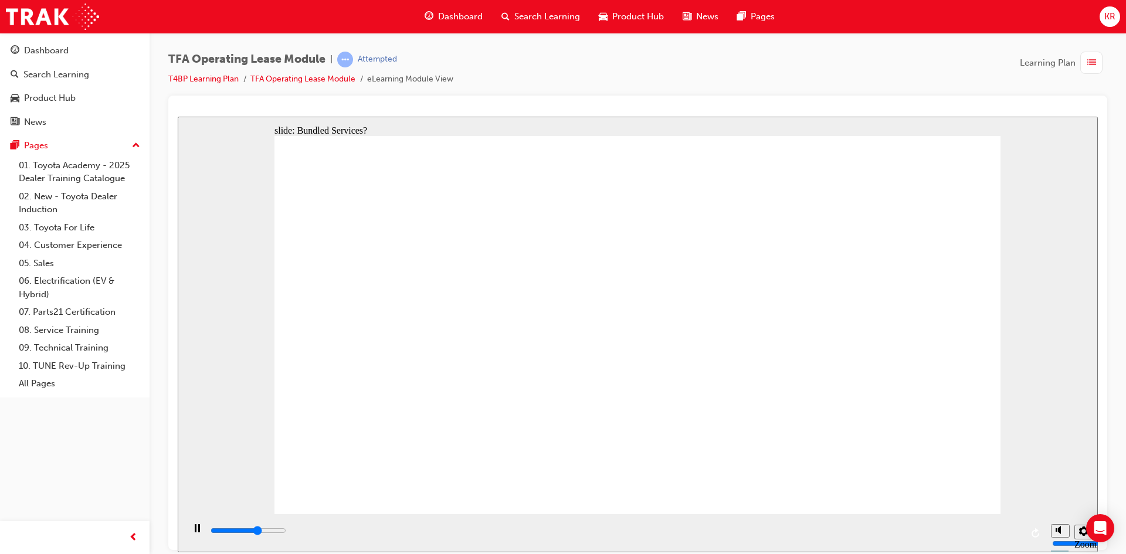
drag, startPoint x: 365, startPoint y: 321, endPoint x: 891, endPoint y: 256, distance: 530.7
drag, startPoint x: 534, startPoint y: 326, endPoint x: 752, endPoint y: 251, distance: 230.0
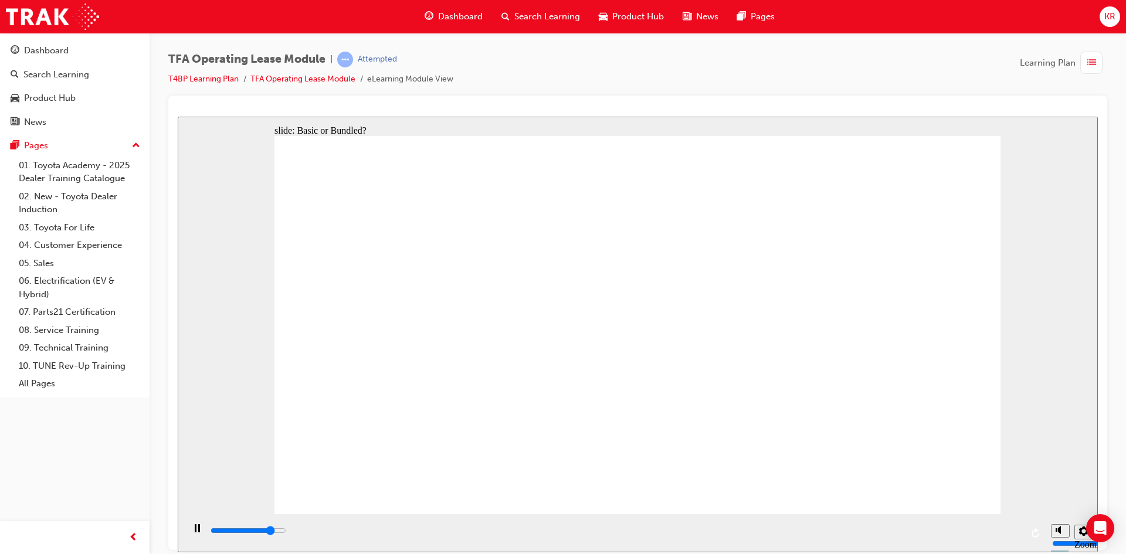
drag, startPoint x: 547, startPoint y: 385, endPoint x: 923, endPoint y: 291, distance: 387.6
drag, startPoint x: 538, startPoint y: 410, endPoint x: 925, endPoint y: 332, distance: 394.9
drag, startPoint x: 388, startPoint y: 412, endPoint x: 907, endPoint y: 376, distance: 520.9
drag, startPoint x: 368, startPoint y: 451, endPoint x: 884, endPoint y: 415, distance: 517.9
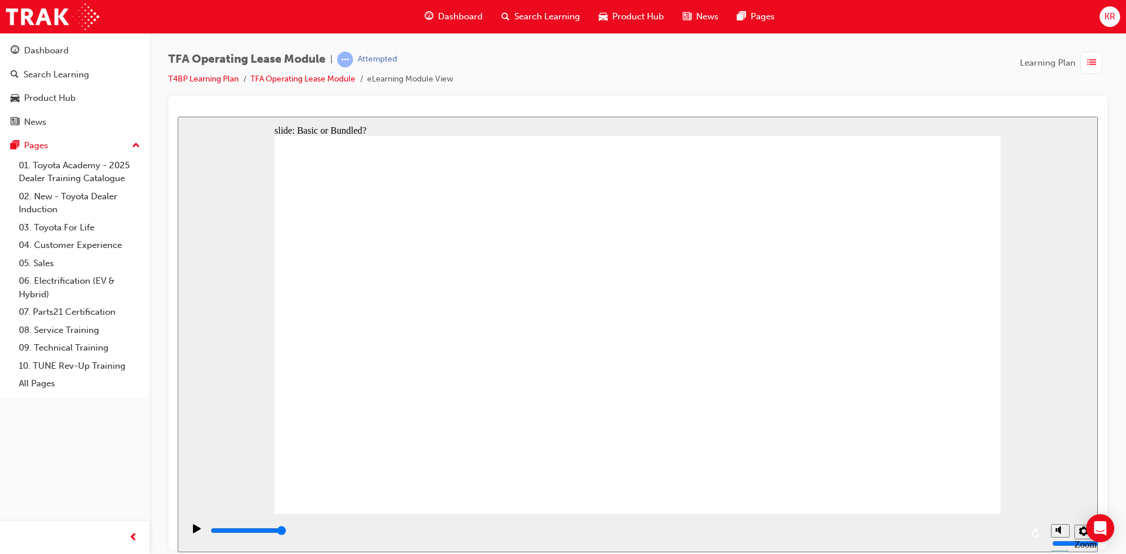
drag, startPoint x: 398, startPoint y: 364, endPoint x: 764, endPoint y: 296, distance: 371.7
drag, startPoint x: 570, startPoint y: 494, endPoint x: 581, endPoint y: 497, distance: 10.8
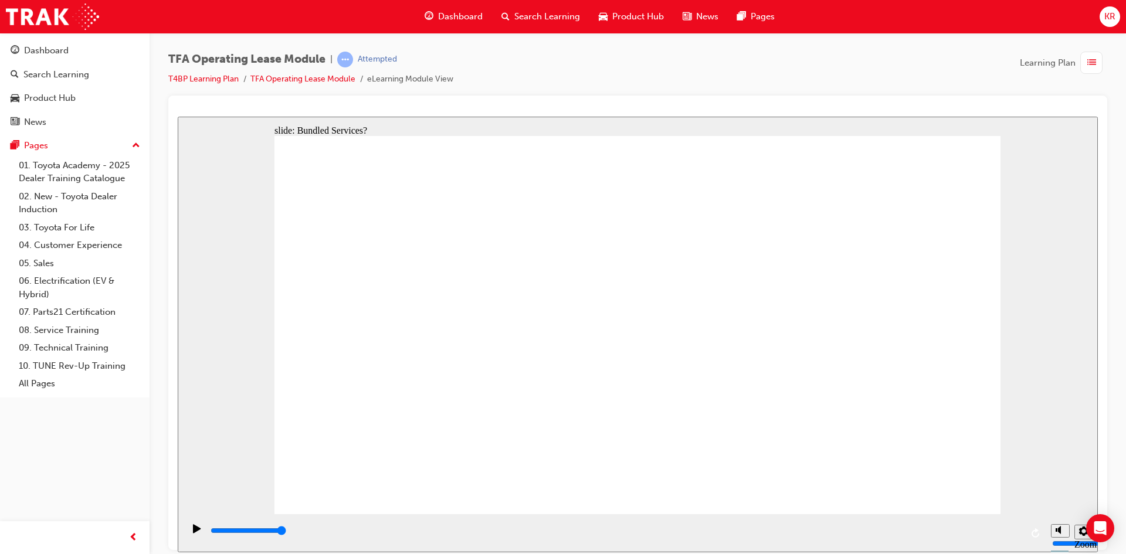
drag, startPoint x: 404, startPoint y: 328, endPoint x: 769, endPoint y: 262, distance: 371.3
drag, startPoint x: 503, startPoint y: 374, endPoint x: 907, endPoint y: 267, distance: 417.8
drag, startPoint x: 368, startPoint y: 367, endPoint x: 889, endPoint y: 291, distance: 526.9
drag, startPoint x: 394, startPoint y: 450, endPoint x: 917, endPoint y: 337, distance: 535.4
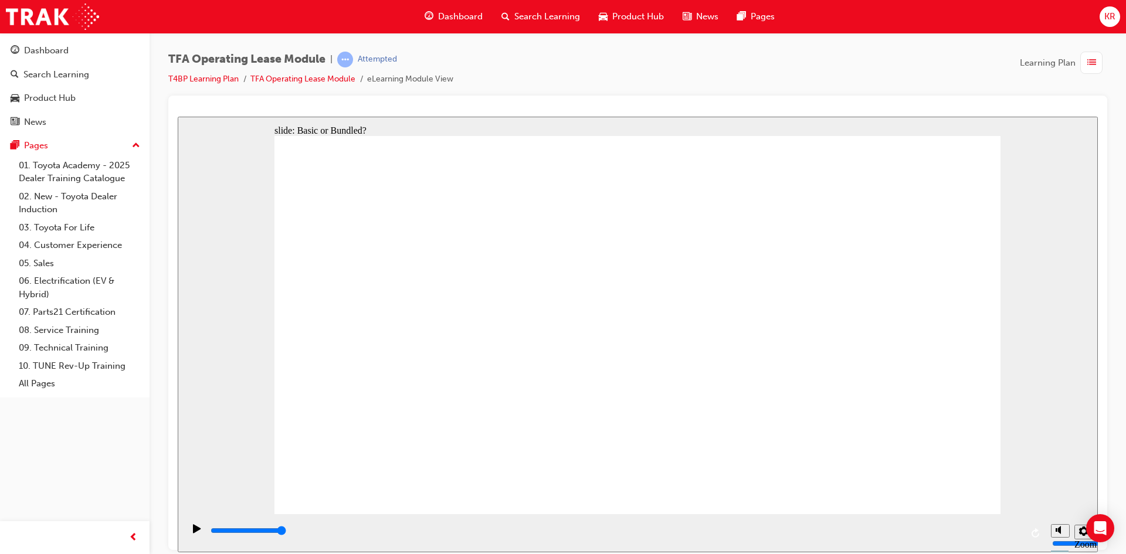
drag, startPoint x: 904, startPoint y: 253, endPoint x: 744, endPoint y: 337, distance: 180.7
drag, startPoint x: 737, startPoint y: 250, endPoint x: 897, endPoint y: 292, distance: 165.6
drag, startPoint x: 507, startPoint y: 321, endPoint x: 733, endPoint y: 323, distance: 225.8
drag, startPoint x: 524, startPoint y: 411, endPoint x: 926, endPoint y: 343, distance: 408.0
drag, startPoint x: 414, startPoint y: 406, endPoint x: 943, endPoint y: 367, distance: 530.4
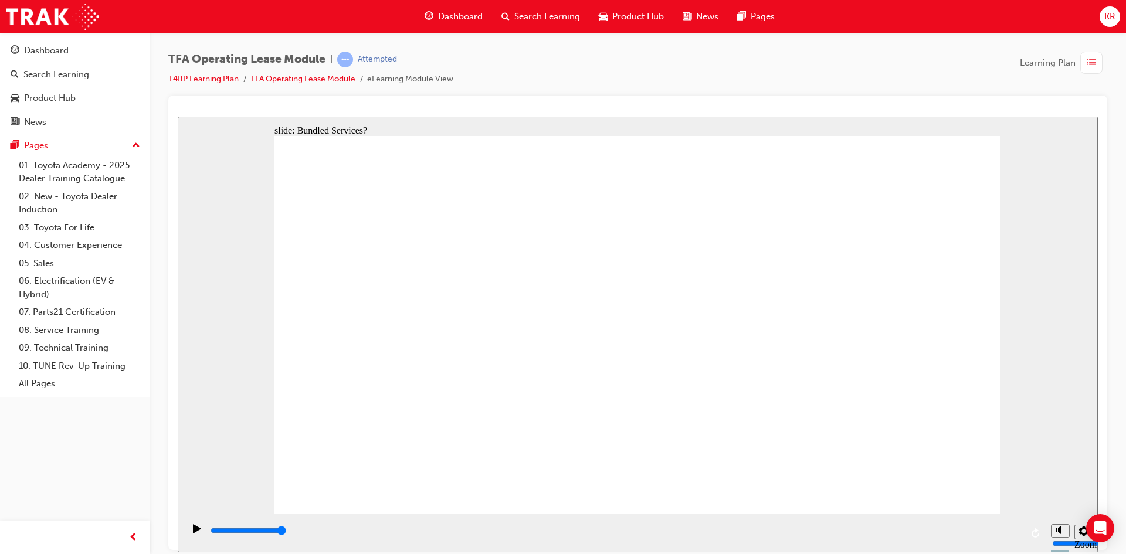
drag, startPoint x: 372, startPoint y: 326, endPoint x: 909, endPoint y: 266, distance: 540.5
drag, startPoint x: 528, startPoint y: 415, endPoint x: 916, endPoint y: 301, distance: 403.9
drag, startPoint x: 407, startPoint y: 453, endPoint x: 923, endPoint y: 344, distance: 527.1
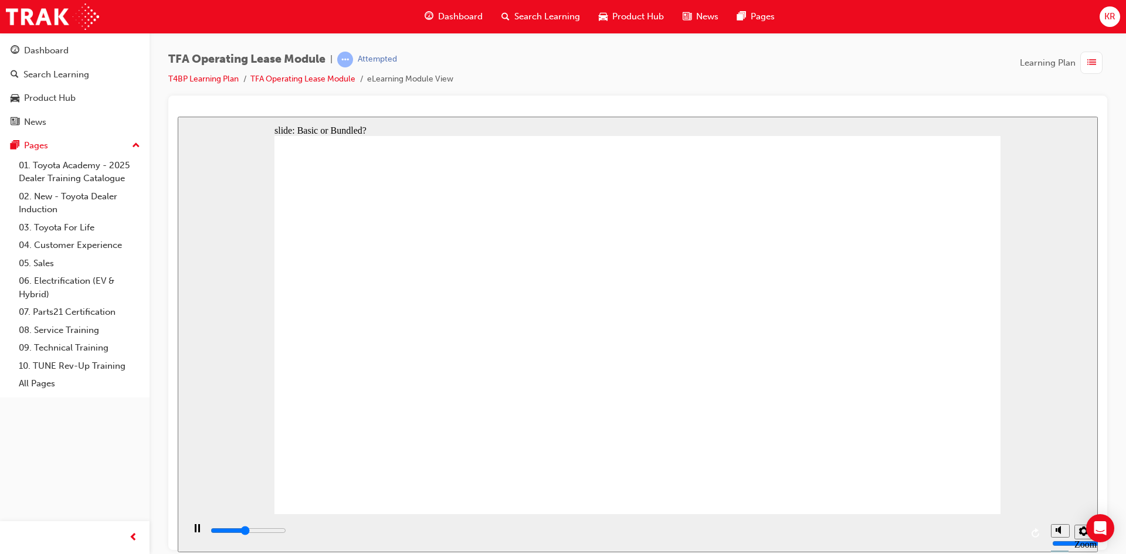
drag, startPoint x: 555, startPoint y: 332, endPoint x: 762, endPoint y: 321, distance: 206.7
drag, startPoint x: 543, startPoint y: 369, endPoint x: 752, endPoint y: 355, distance: 210.4
drag, startPoint x: 355, startPoint y: 368, endPoint x: 730, endPoint y: 365, distance: 375.4
drag, startPoint x: 357, startPoint y: 412, endPoint x: 734, endPoint y: 389, distance: 377.2
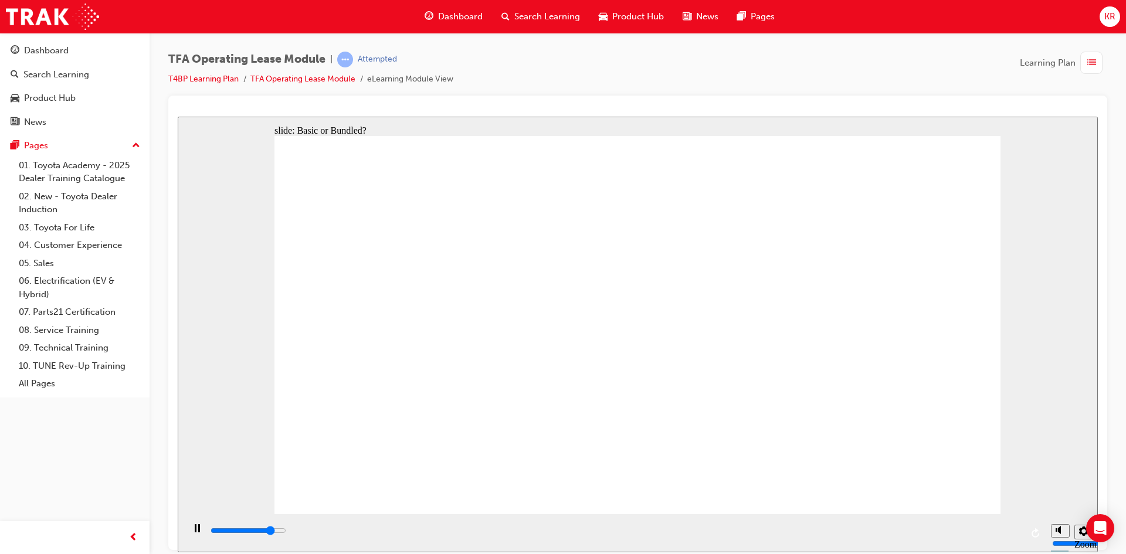
type input "50700"
click at [348, 59] on span "learningRecordVerb_ATTEMPT-icon" at bounding box center [345, 60] width 16 height 16
